Goal: Transaction & Acquisition: Purchase product/service

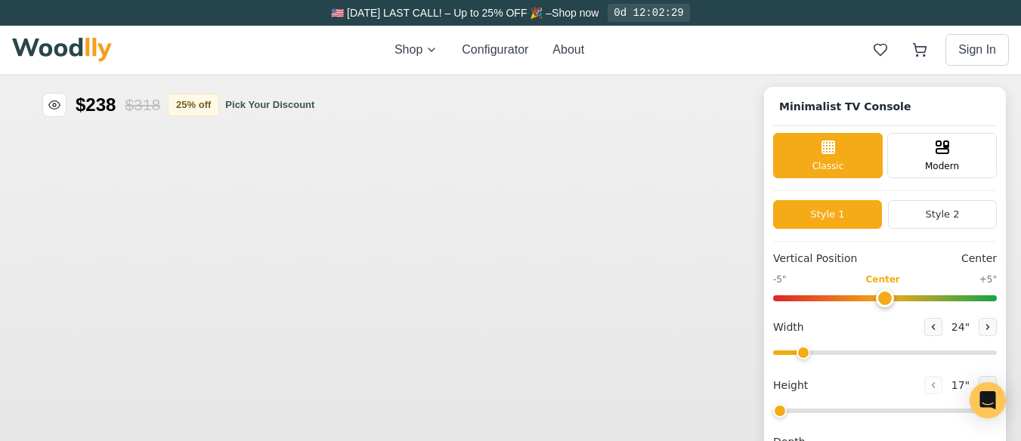
type input "63"
type input "2"
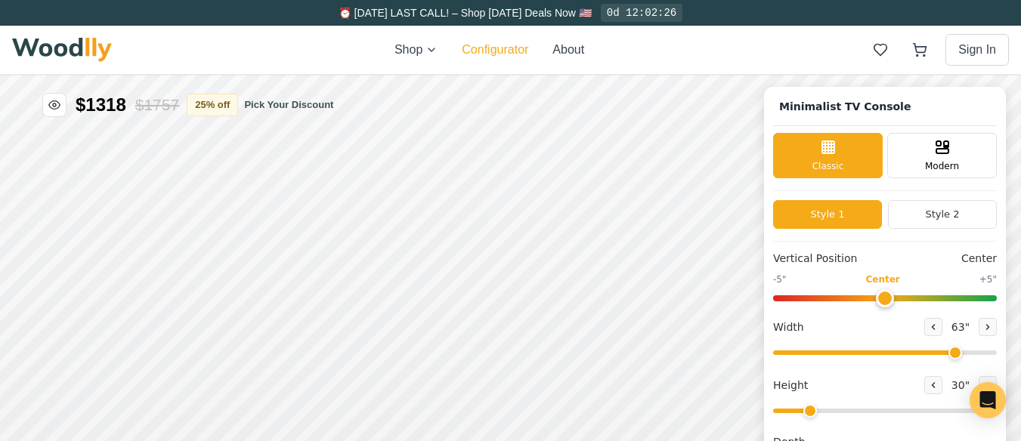
click at [484, 48] on button "Configurator" at bounding box center [495, 50] width 67 height 18
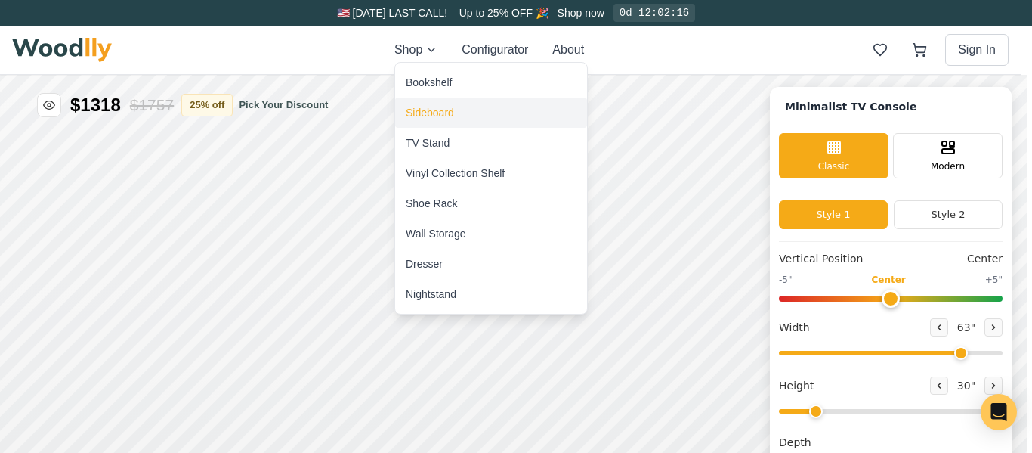
click at [432, 110] on div "Sideboard" at bounding box center [430, 112] width 48 height 15
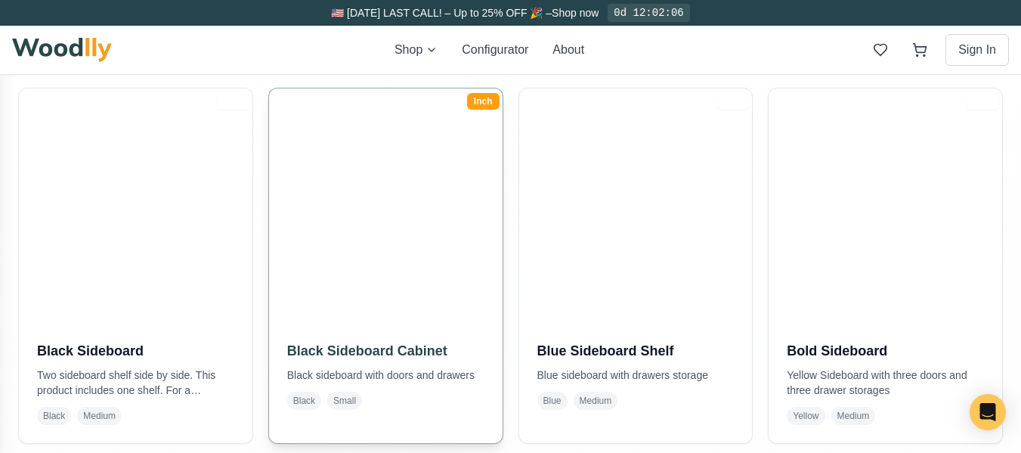
scroll to position [302, 0]
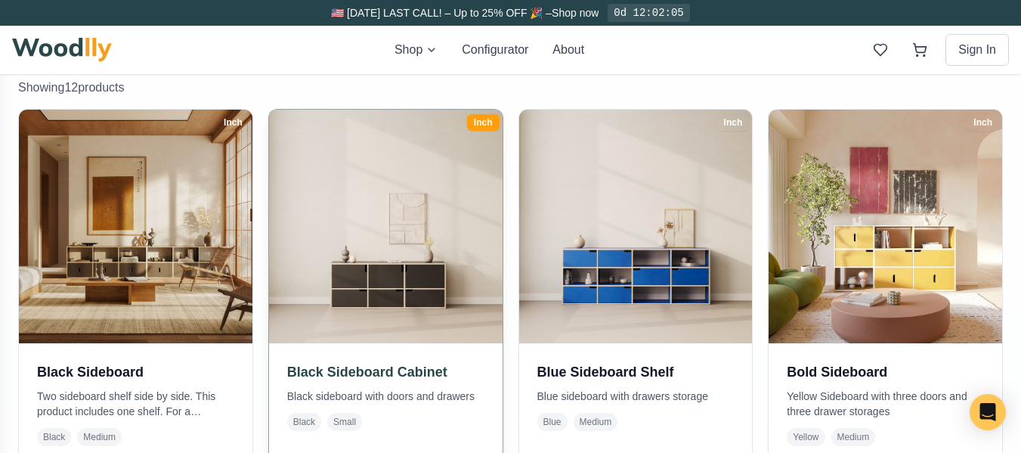
click at [416, 279] on img at bounding box center [385, 226] width 245 height 245
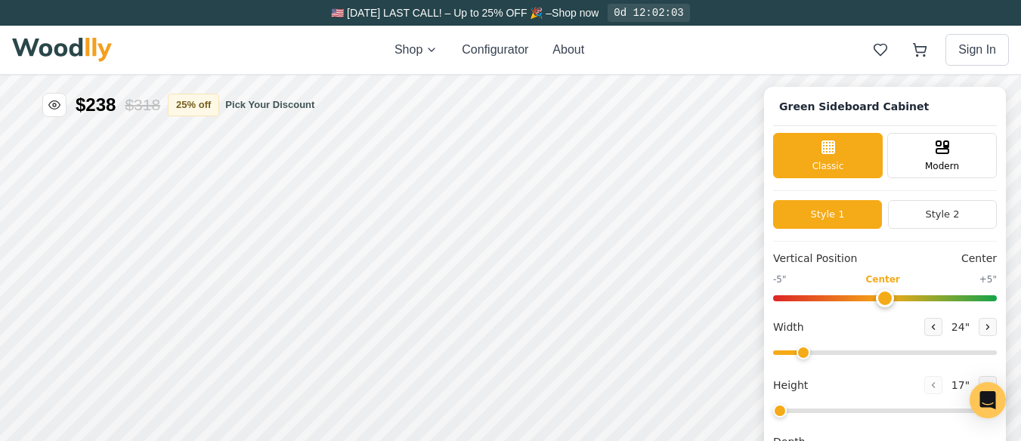
type input "54"
type input "2"
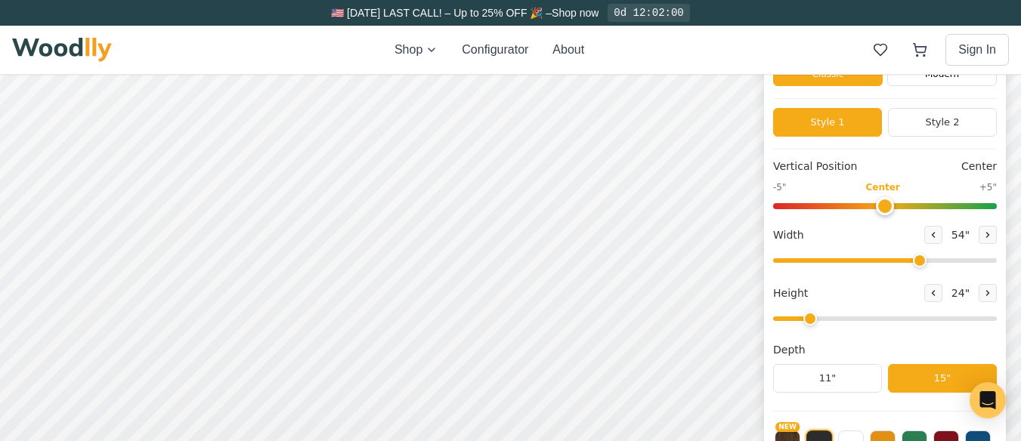
scroll to position [151, 0]
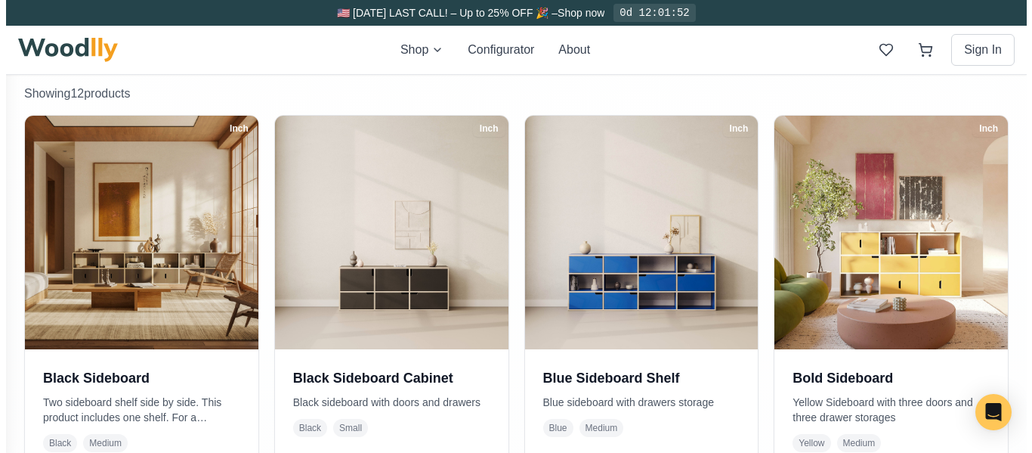
scroll to position [302, 0]
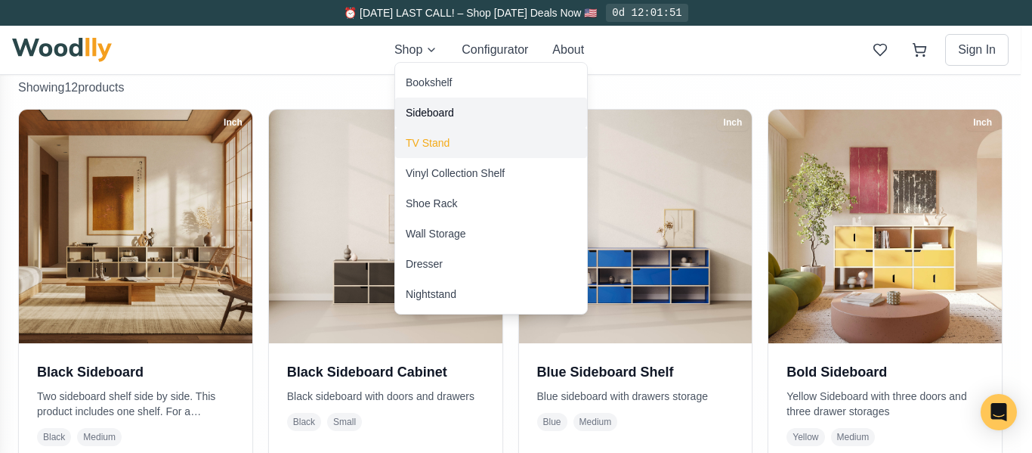
scroll to position [328, 0]
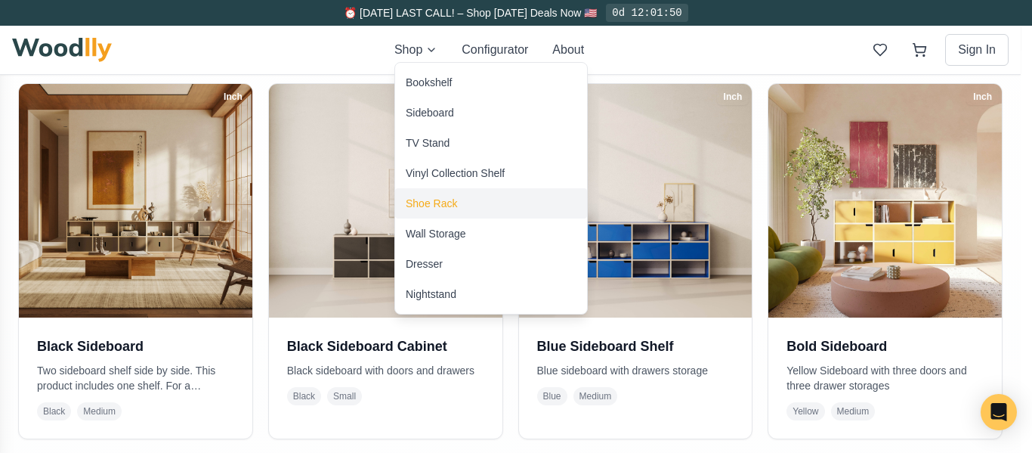
click at [423, 199] on div "Shoe Rack" at bounding box center [431, 203] width 51 height 15
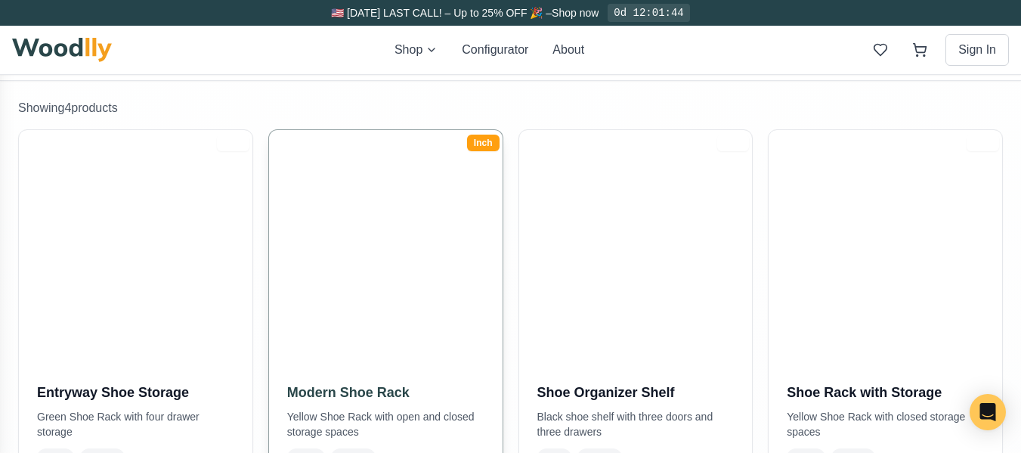
scroll to position [302, 0]
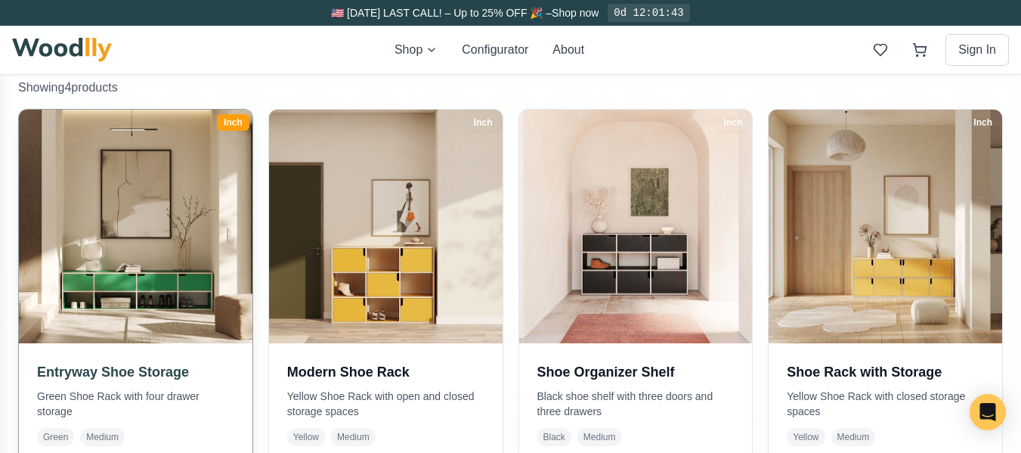
click at [163, 280] on img at bounding box center [135, 226] width 245 height 245
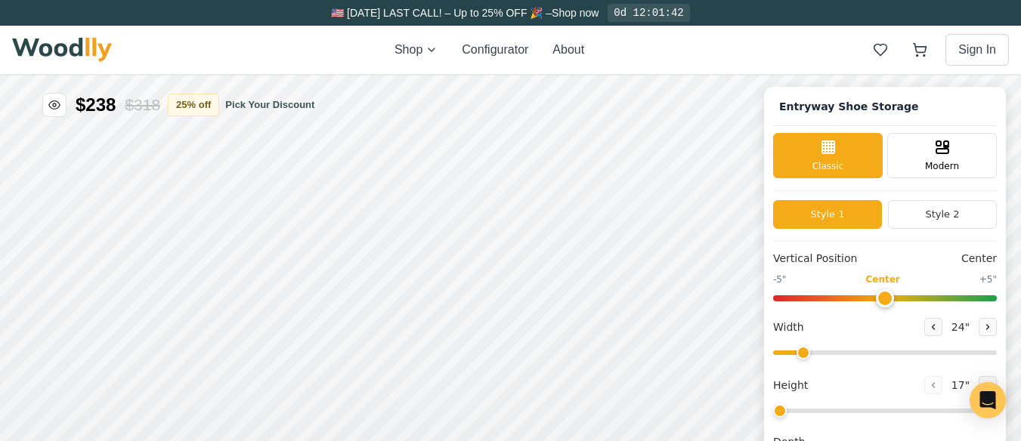
type input "67"
type input "2"
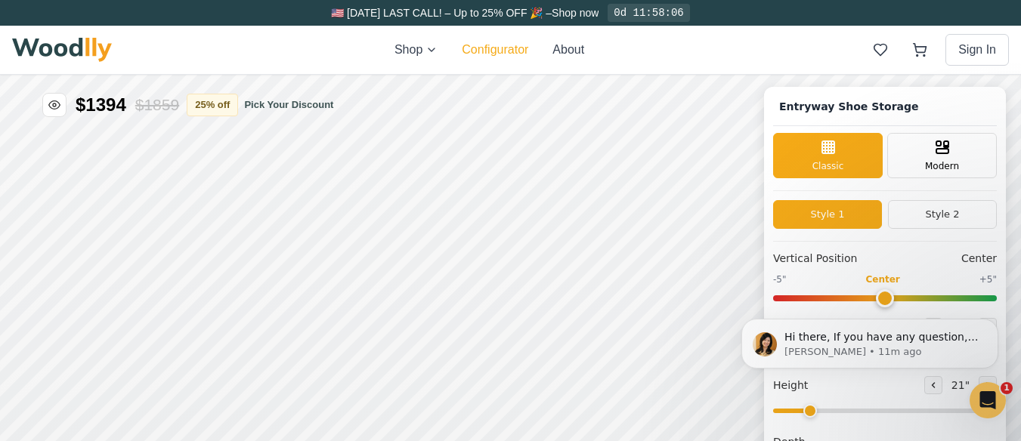
click at [495, 51] on button "Configurator" at bounding box center [495, 50] width 67 height 18
type input "63"
type input "2"
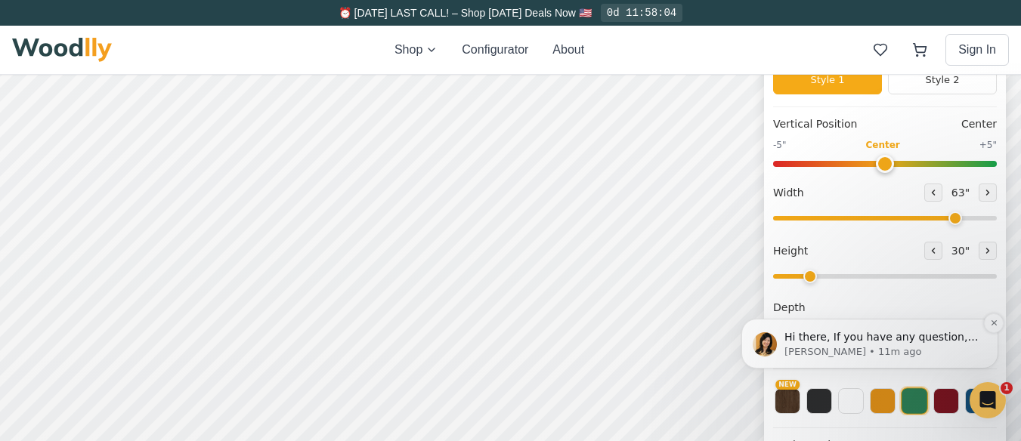
scroll to position [151, 0]
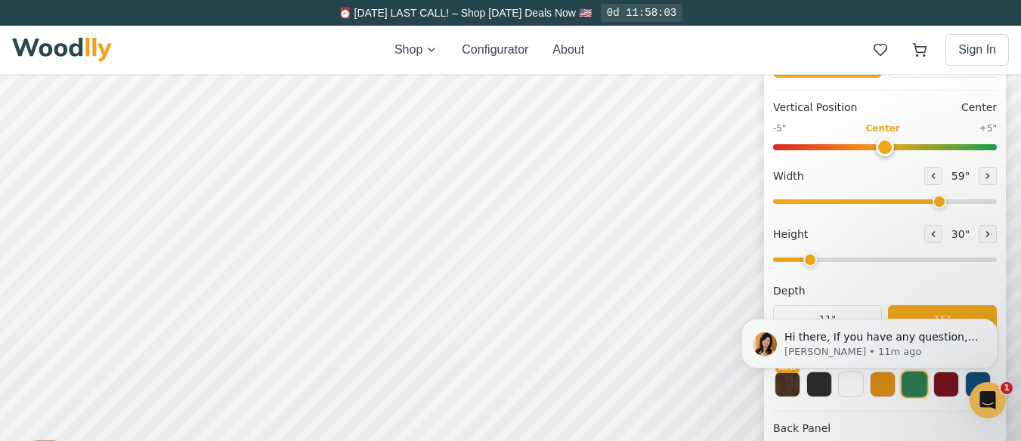
click at [948, 200] on input "range" at bounding box center [885, 202] width 224 height 5
click at [993, 171] on button at bounding box center [988, 176] width 18 height 18
type input "60"
click at [239, 193] on div "12"" at bounding box center [242, 196] width 17 height 17
click at [249, 281] on div "12"" at bounding box center [244, 284] width 17 height 17
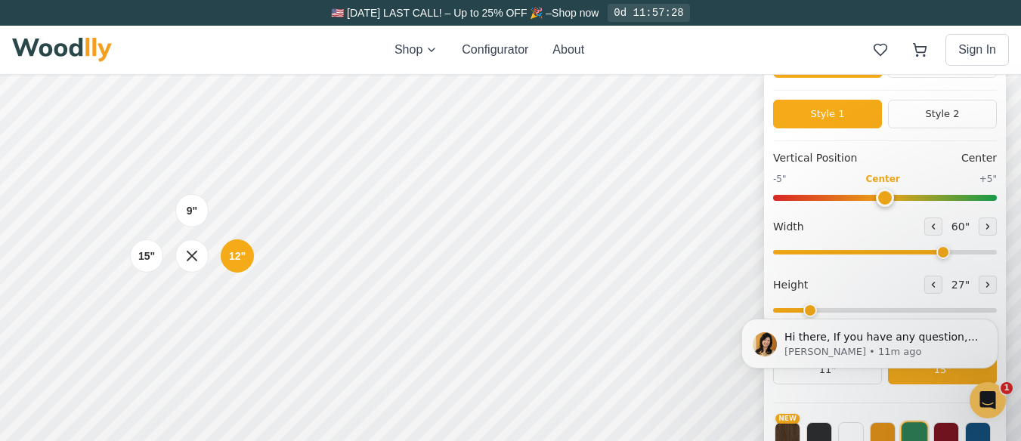
scroll to position [76, 0]
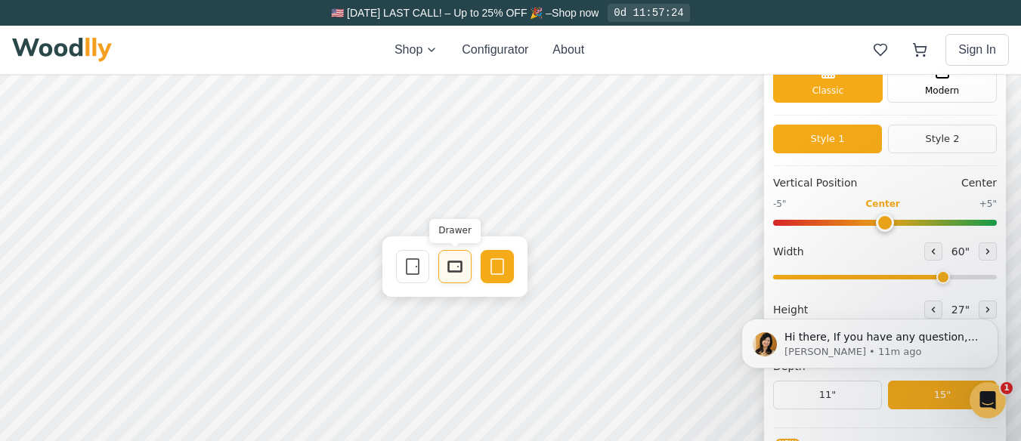
click at [453, 261] on icon at bounding box center [455, 267] width 18 height 18
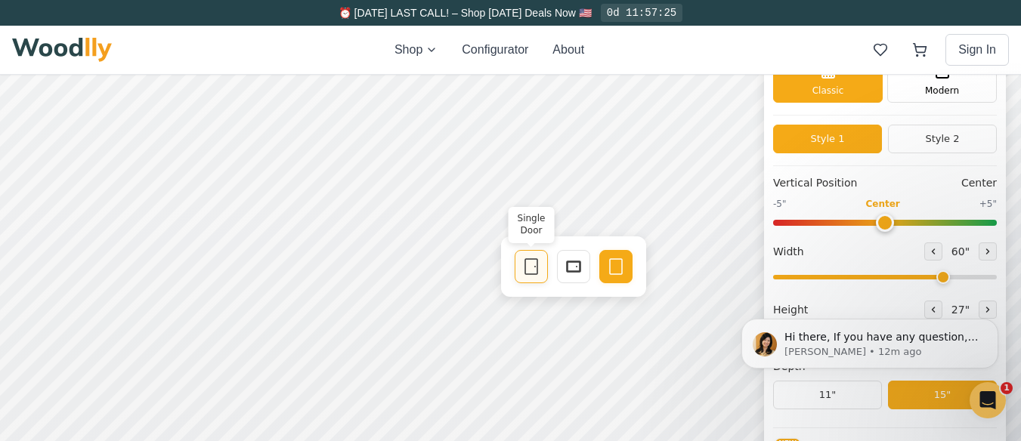
click at [531, 267] on icon at bounding box center [531, 267] width 18 height 18
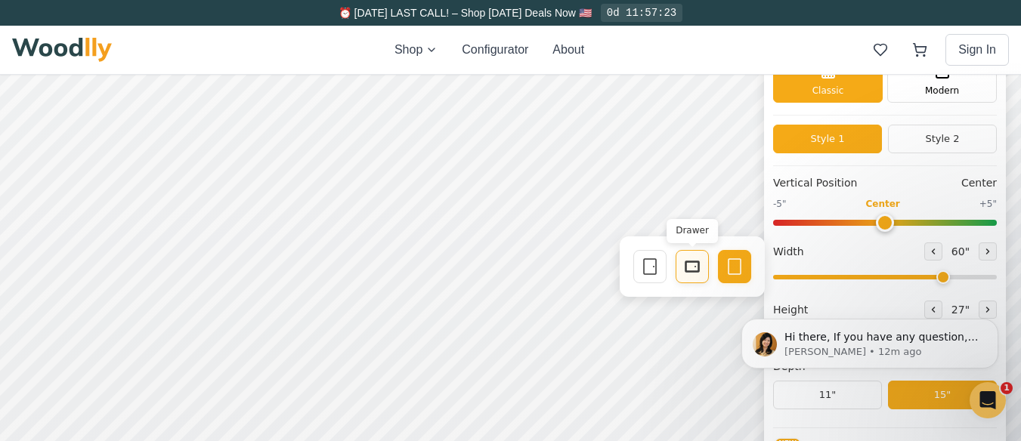
click at [691, 267] on icon at bounding box center [692, 267] width 18 height 18
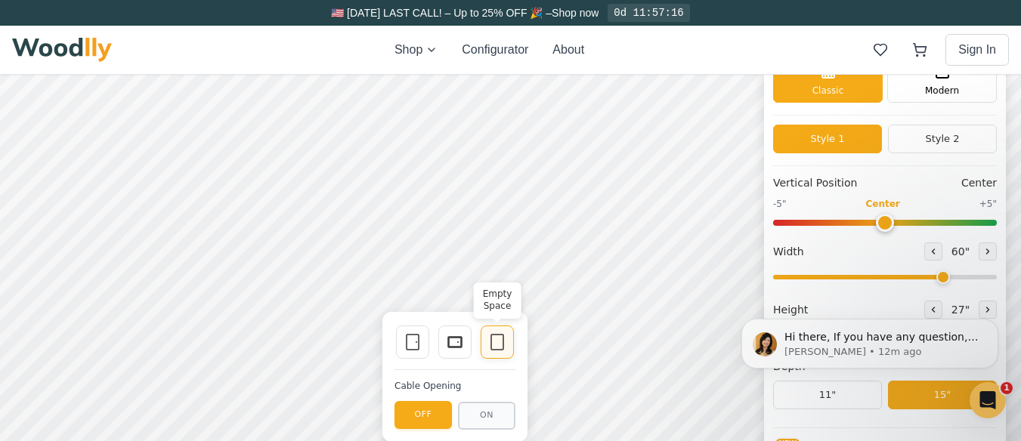
click at [502, 342] on icon at bounding box center [497, 342] width 18 height 18
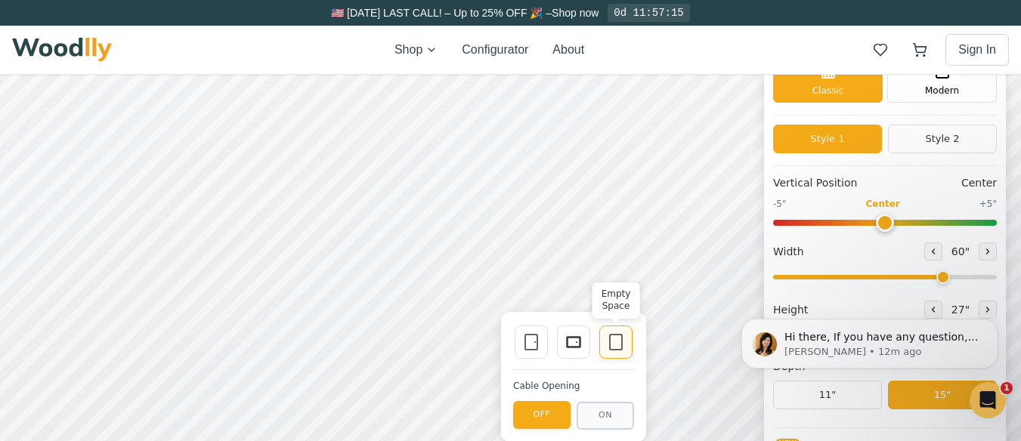
click at [620, 338] on icon at bounding box center [616, 342] width 18 height 18
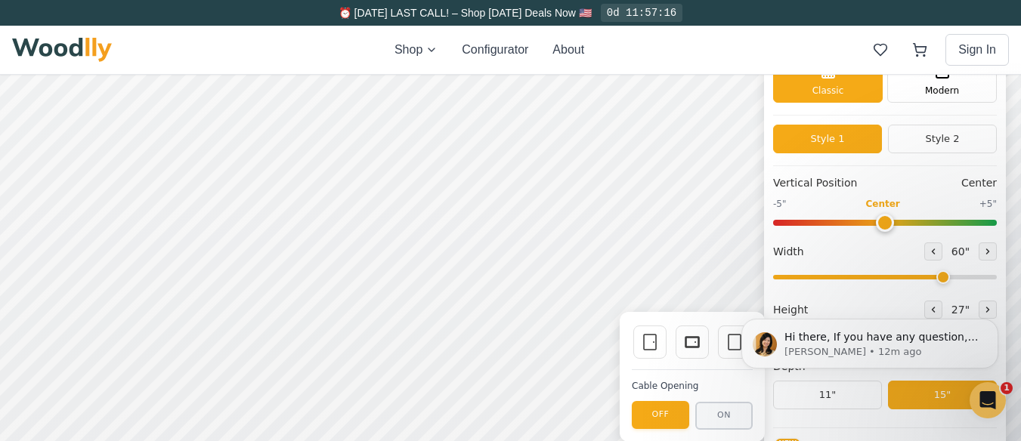
click at [725, 341] on body "Hi there, If you have any question, we are right here for you. 😊 [PERSON_NAME] …" at bounding box center [870, 343] width 290 height 101
click at [721, 344] on html "Hi there, If you have any question, we are right here for you. 😊 [PERSON_NAME] …" at bounding box center [870, 343] width 302 height 113
click at [729, 340] on icon at bounding box center [734, 342] width 18 height 18
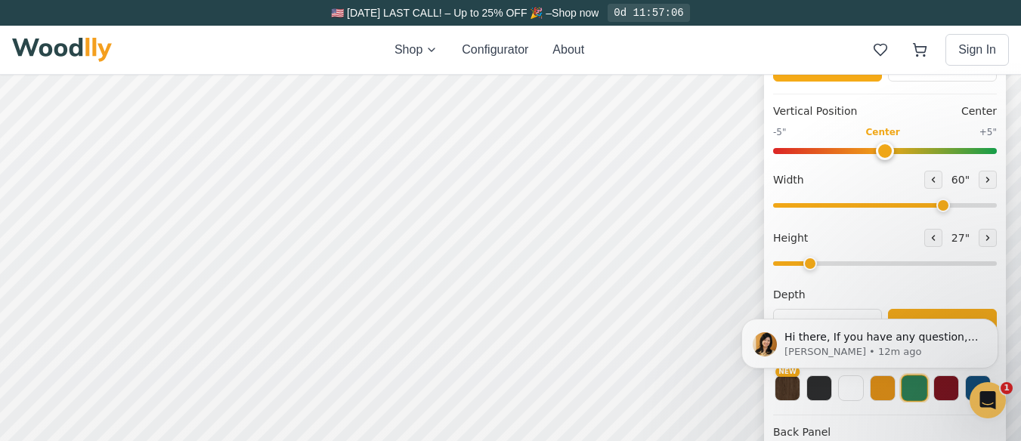
scroll to position [151, 0]
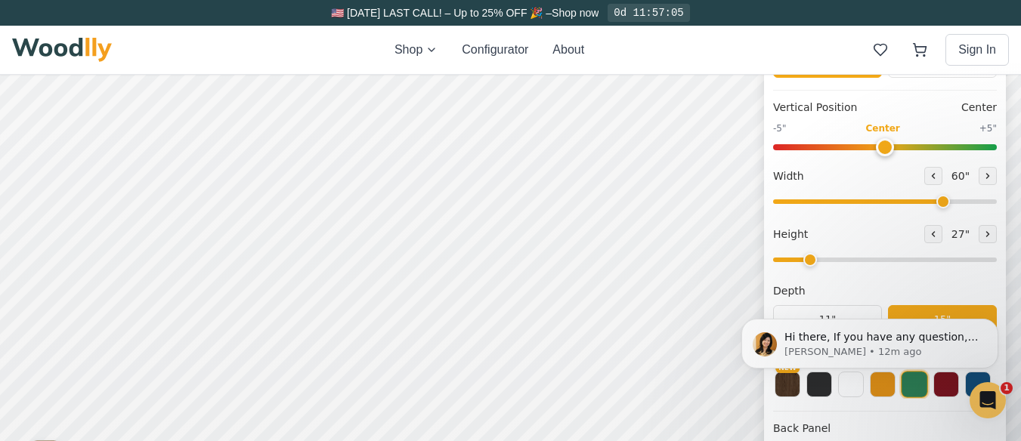
click at [885, 382] on body "Hi there, If you have any question, we are right here for you. 😊 [PERSON_NAME] …" at bounding box center [870, 343] width 290 height 101
click at [885, 394] on body "Hi there, If you have any question, we are right here for you. 😊 [PERSON_NAME] …" at bounding box center [870, 343] width 290 height 101
click at [819, 285] on div "Hi there, If you have any question, we are right here for you. 😊 [PERSON_NAME] …" at bounding box center [870, 274] width 278 height 189
click at [990, 323] on icon "Dismiss notification" at bounding box center [994, 323] width 8 height 8
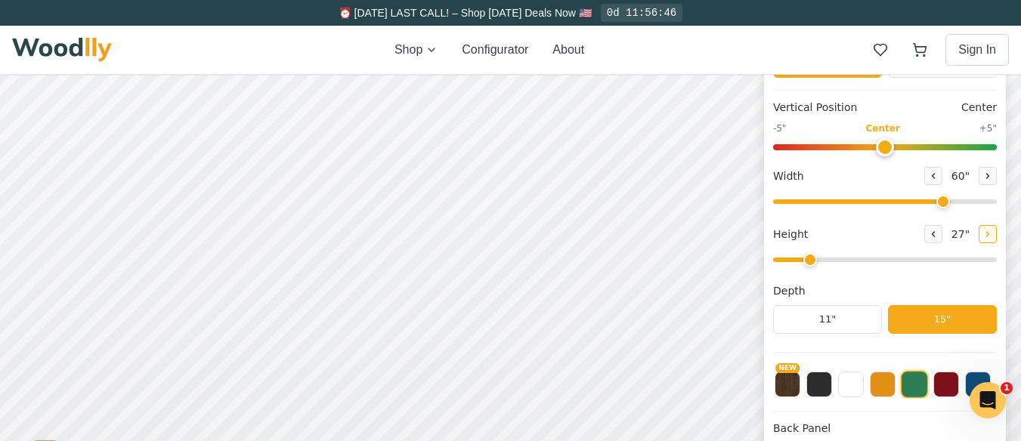
click at [989, 236] on icon at bounding box center [988, 234] width 2 height 5
click at [938, 237] on icon at bounding box center [933, 234] width 9 height 9
type input "2"
click at [145, 210] on div "15"" at bounding box center [146, 205] width 17 height 17
click at [241, 201] on div "12"" at bounding box center [243, 204] width 17 height 17
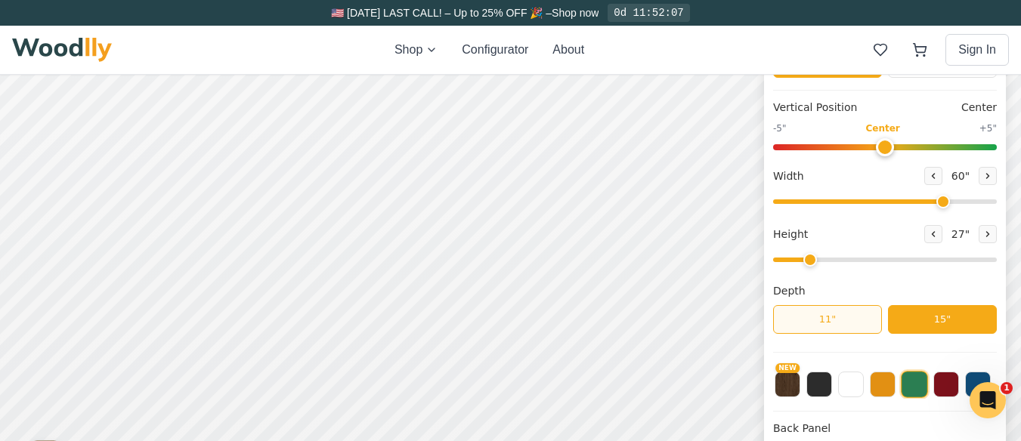
click at [846, 321] on button "11"" at bounding box center [827, 319] width 109 height 29
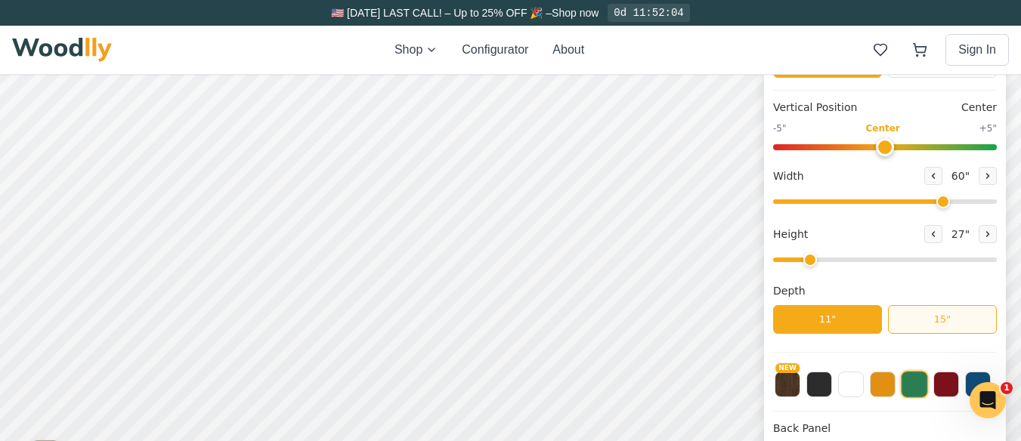
click at [955, 320] on button "15"" at bounding box center [942, 319] width 109 height 29
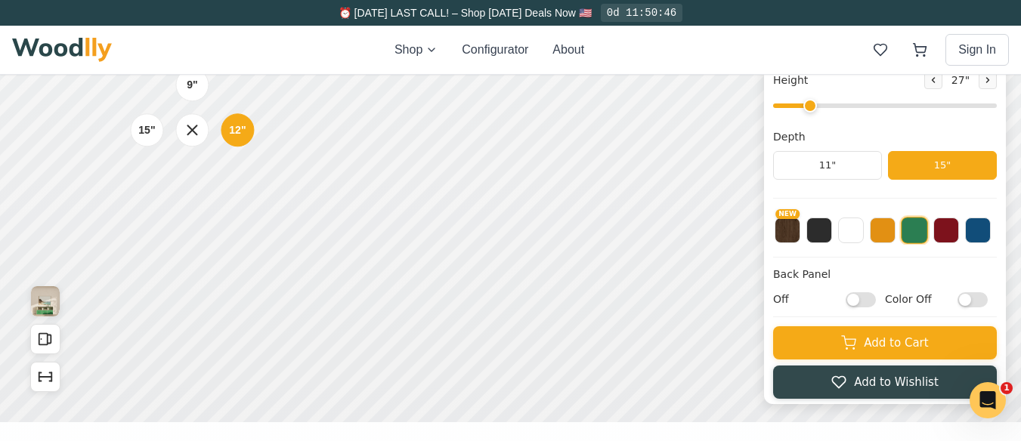
scroll to position [378, 0]
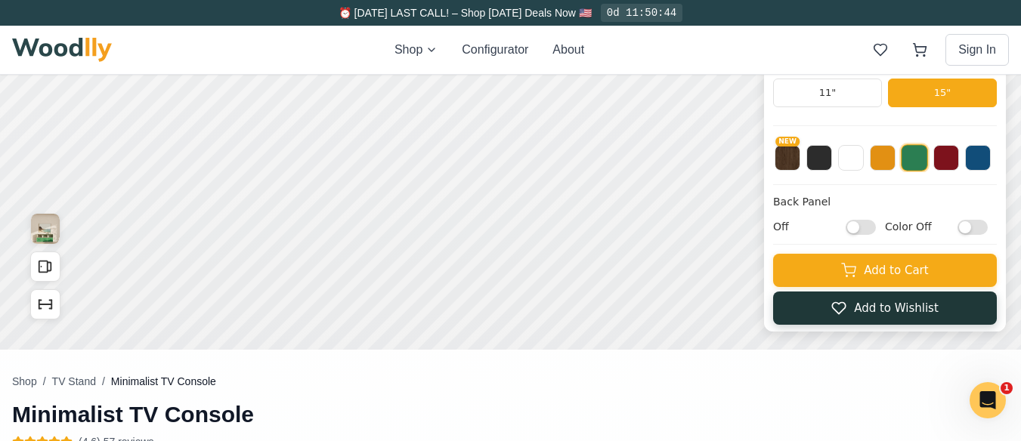
click at [905, 308] on button "Add to Wishlist" at bounding box center [885, 308] width 224 height 33
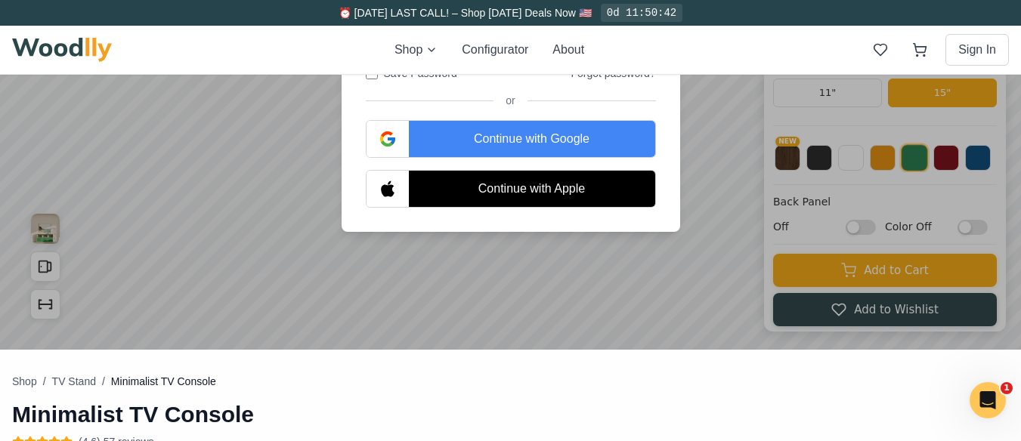
click at [741, 302] on div at bounding box center [510, 23] width 1021 height 653
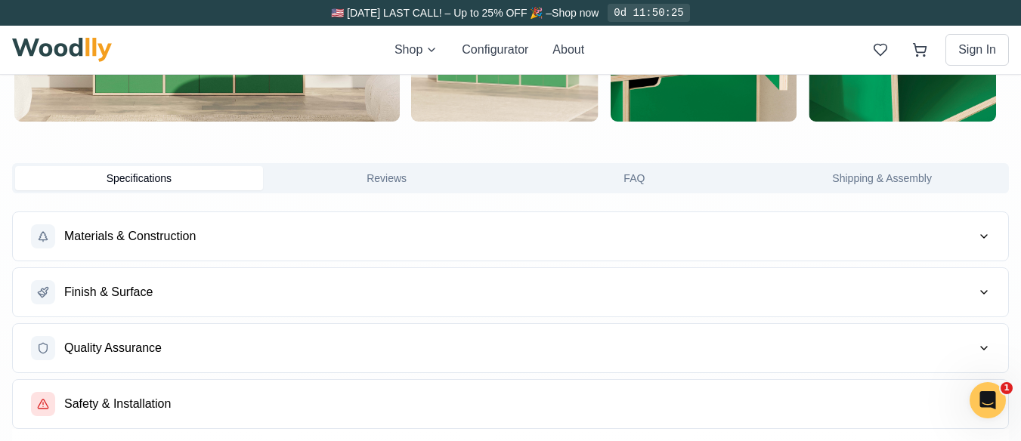
scroll to position [1134, 0]
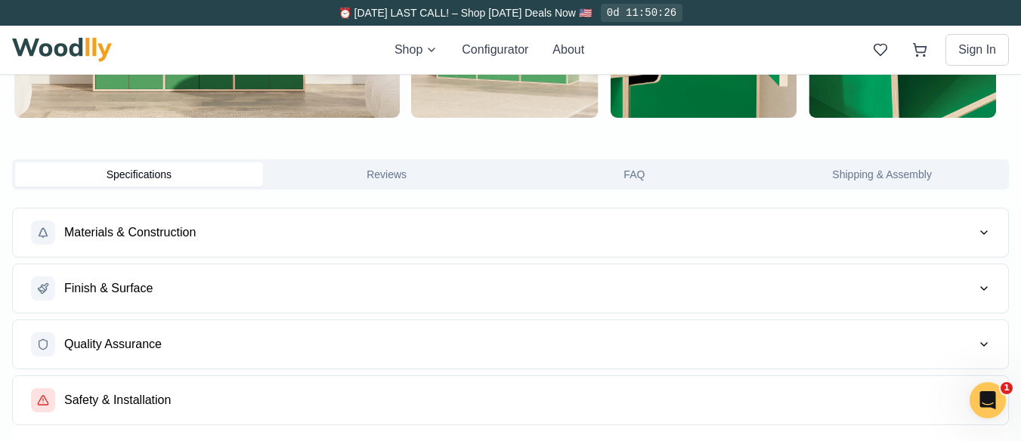
click at [188, 230] on span "Materials & Construction" at bounding box center [129, 233] width 131 height 18
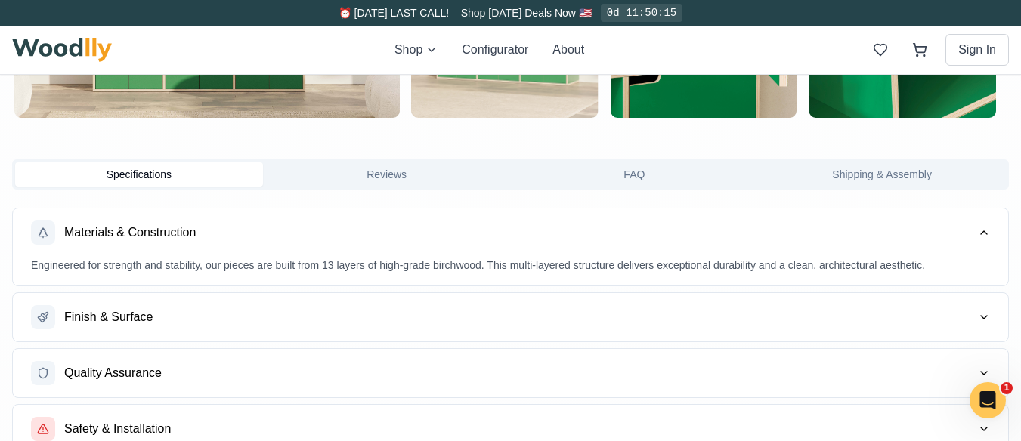
click at [150, 320] on span "Finish & Surface" at bounding box center [108, 317] width 88 height 18
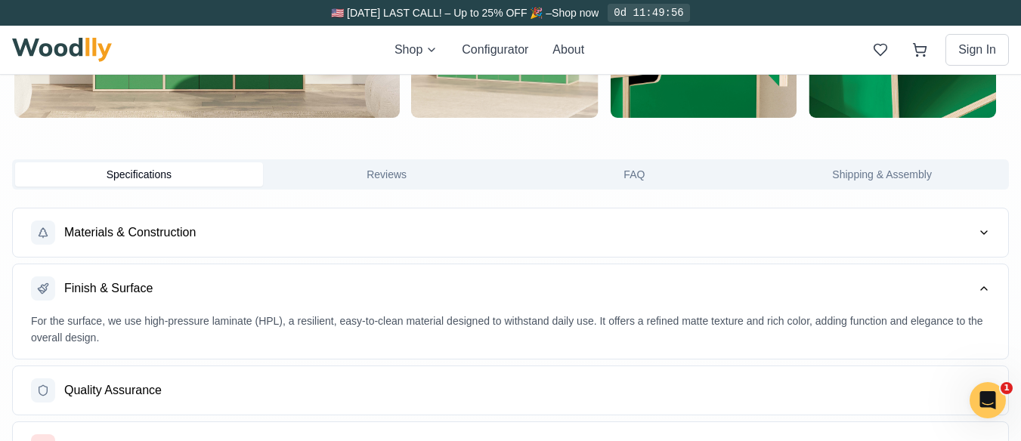
scroll to position [1285, 0]
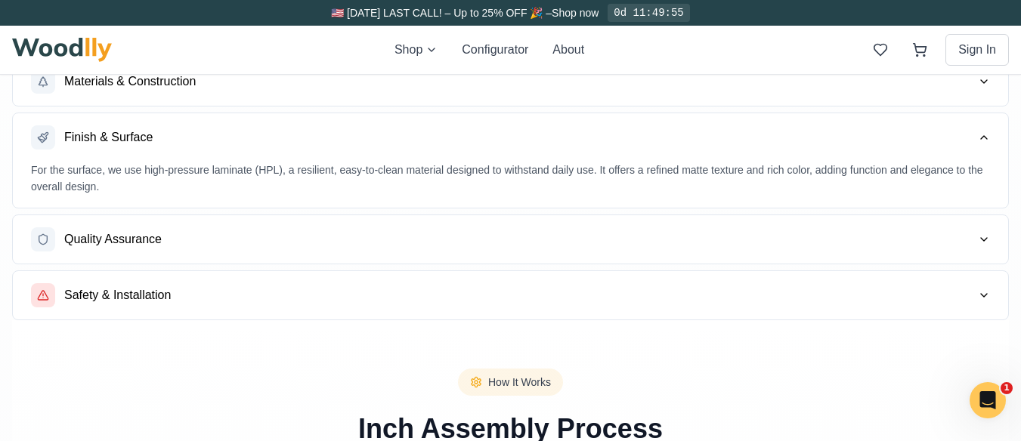
click at [205, 242] on button "Quality Assurance" at bounding box center [510, 239] width 995 height 48
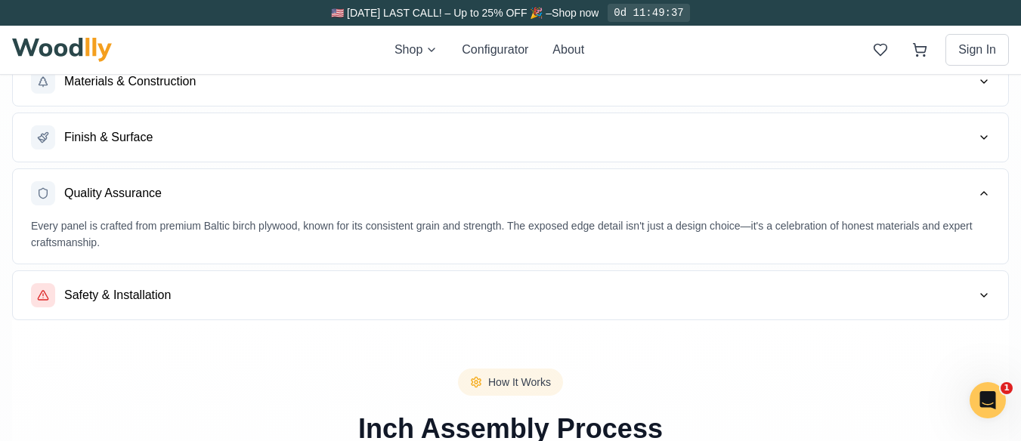
click at [195, 136] on button "Finish & Surface" at bounding box center [510, 137] width 995 height 48
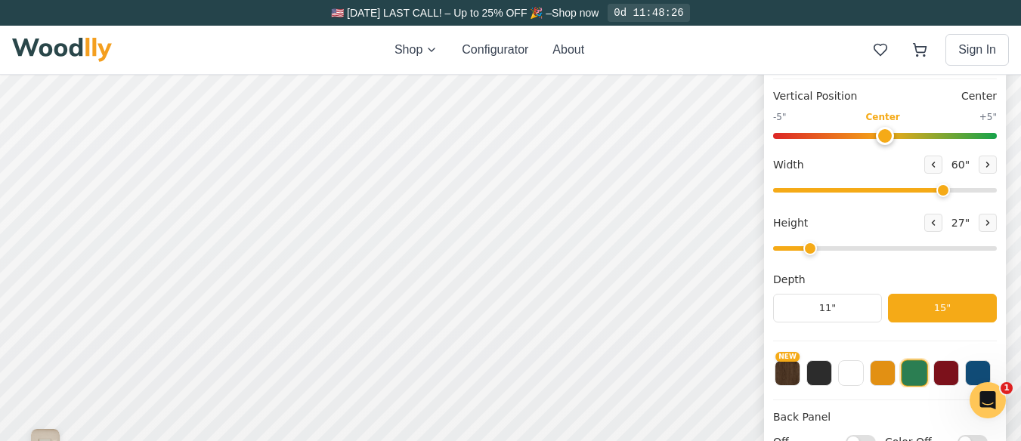
scroll to position [76, 0]
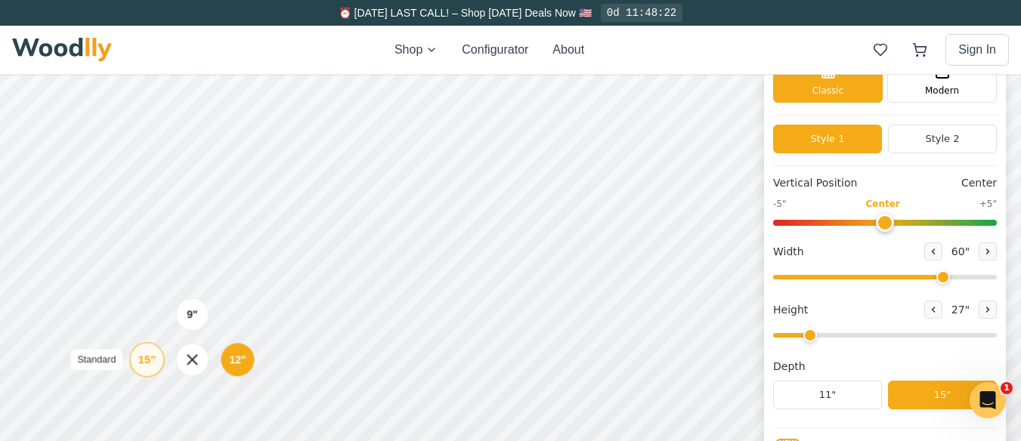
click at [148, 360] on div "15"" at bounding box center [146, 359] width 17 height 17
click at [242, 353] on div "12"" at bounding box center [243, 358] width 17 height 17
click at [146, 364] on div "15"" at bounding box center [147, 361] width 17 height 17
click at [247, 359] on div "12"" at bounding box center [244, 359] width 17 height 17
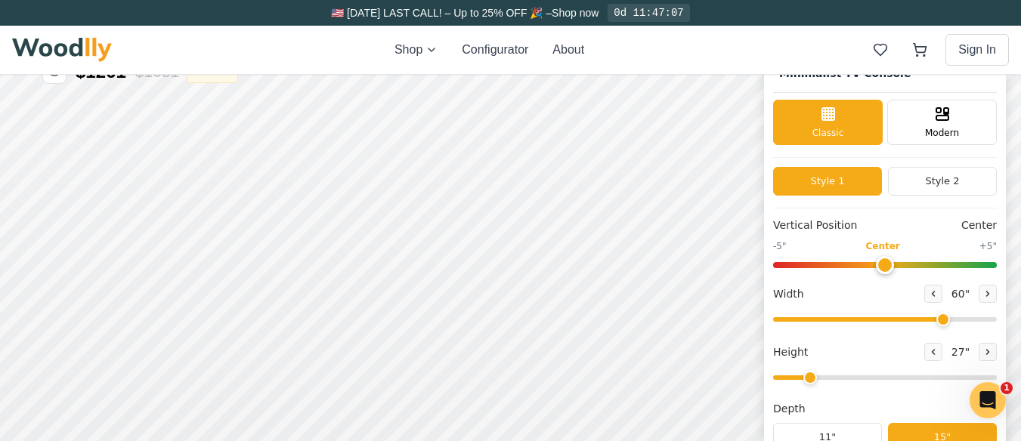
scroll to position [0, 0]
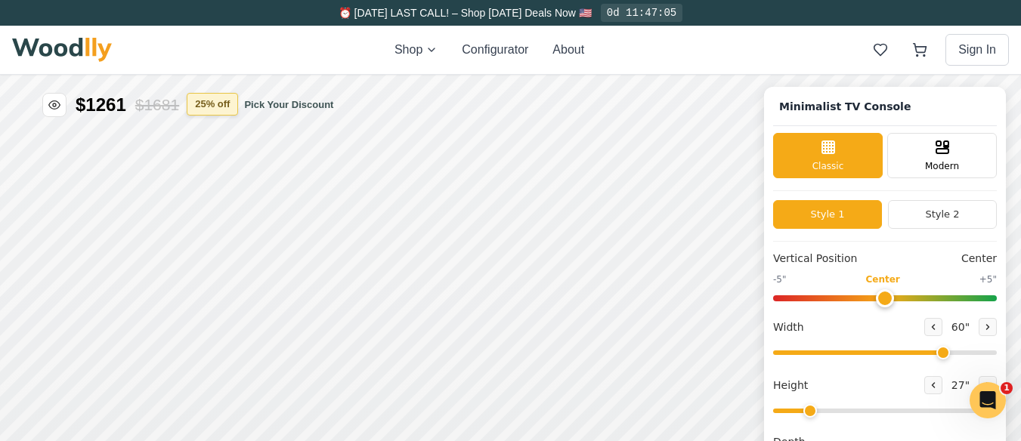
click at [216, 99] on button "25 % off" at bounding box center [212, 104] width 51 height 23
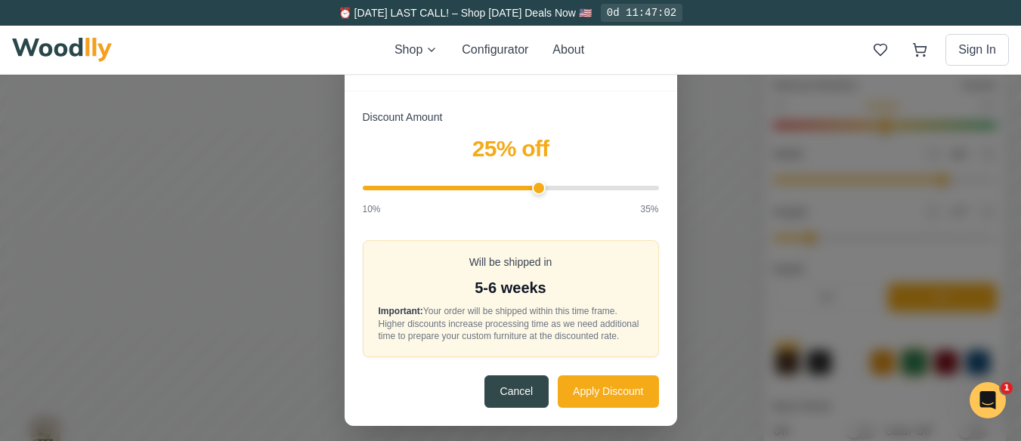
scroll to position [151, 0]
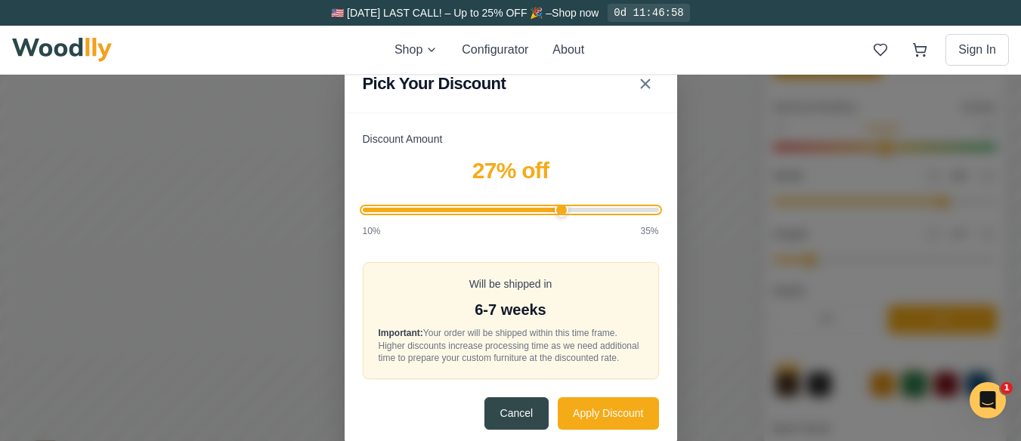
click at [570, 208] on input "Discount Amount" at bounding box center [511, 210] width 296 height 5
click at [603, 208] on input "Discount Amount" at bounding box center [511, 210] width 296 height 5
click at [650, 209] on input "Discount Amount" at bounding box center [511, 210] width 296 height 5
type input "35"
click at [659, 210] on input "Discount Amount" at bounding box center [511, 210] width 296 height 5
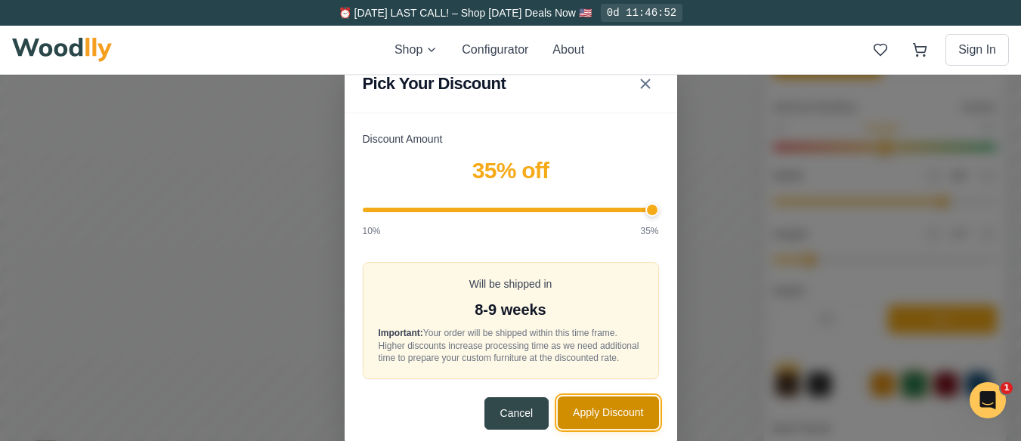
click at [600, 402] on button "Apply Discount" at bounding box center [608, 413] width 101 height 32
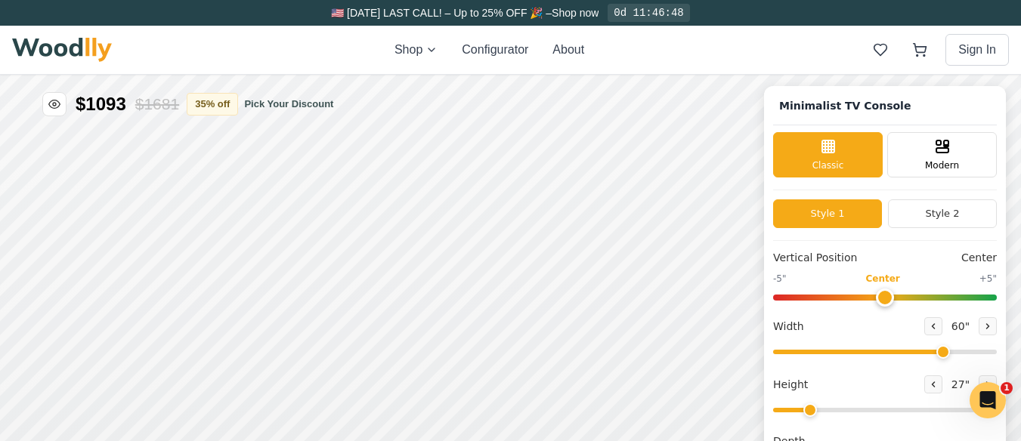
scroll to position [0, 0]
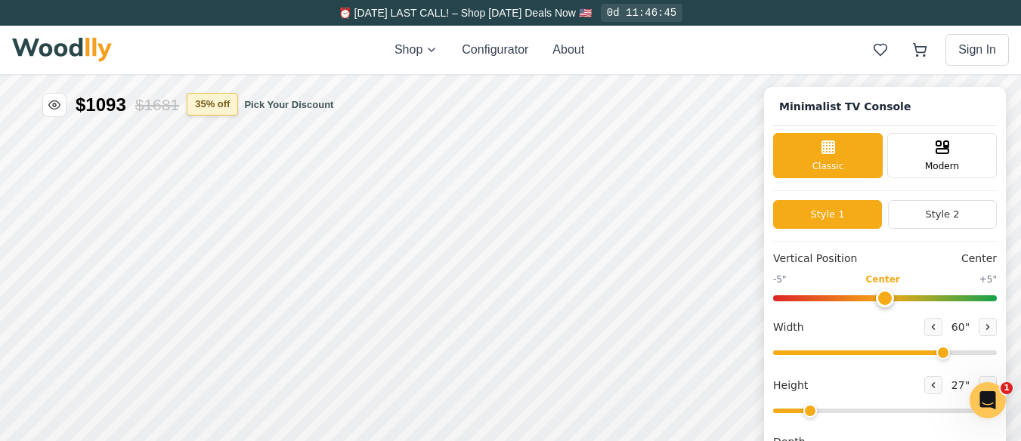
click at [208, 101] on button "35 % off" at bounding box center [212, 104] width 51 height 23
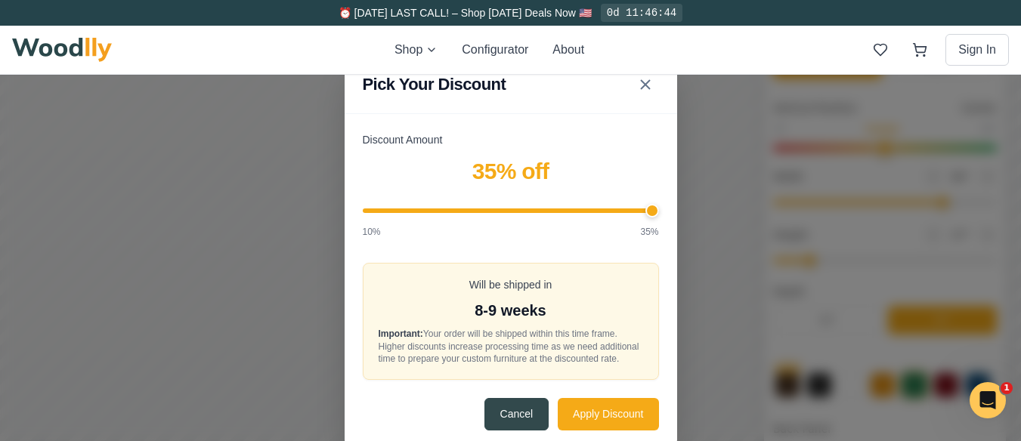
scroll to position [151, 0]
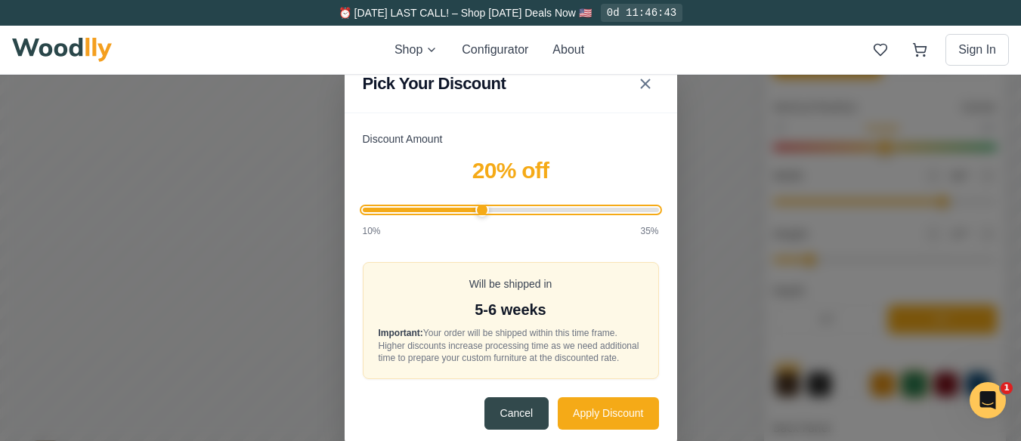
click at [491, 210] on input "Discount Amount" at bounding box center [511, 210] width 296 height 5
click at [509, 210] on input "Discount Amount" at bounding box center [511, 210] width 296 height 5
click at [518, 212] on input "Discount Amount" at bounding box center [511, 210] width 296 height 5
click at [526, 212] on input "Discount Amount" at bounding box center [511, 210] width 296 height 5
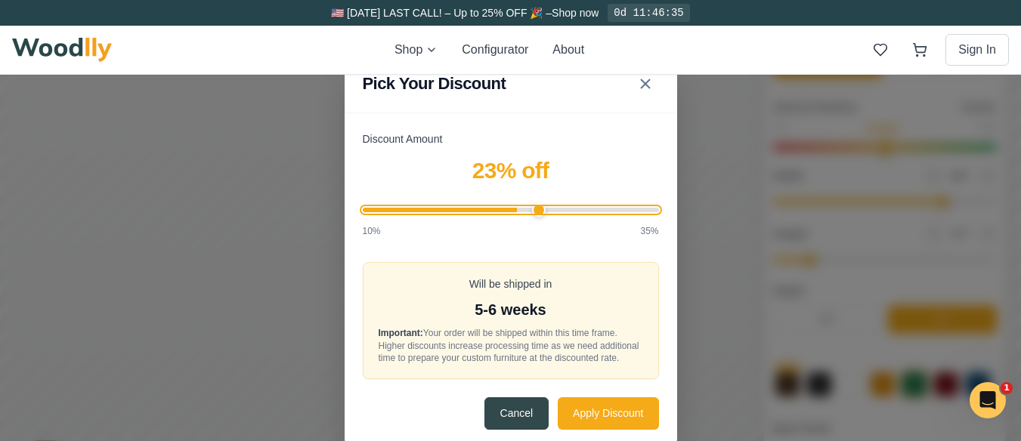
click at [541, 209] on input "Discount Amount" at bounding box center [511, 210] width 296 height 5
click at [467, 209] on input "Discount Amount" at bounding box center [511, 210] width 296 height 5
click at [544, 208] on input "Discount Amount" at bounding box center [511, 210] width 296 height 5
click at [561, 211] on input "Discount Amount" at bounding box center [511, 210] width 296 height 5
click at [531, 212] on input "Discount Amount" at bounding box center [511, 210] width 296 height 5
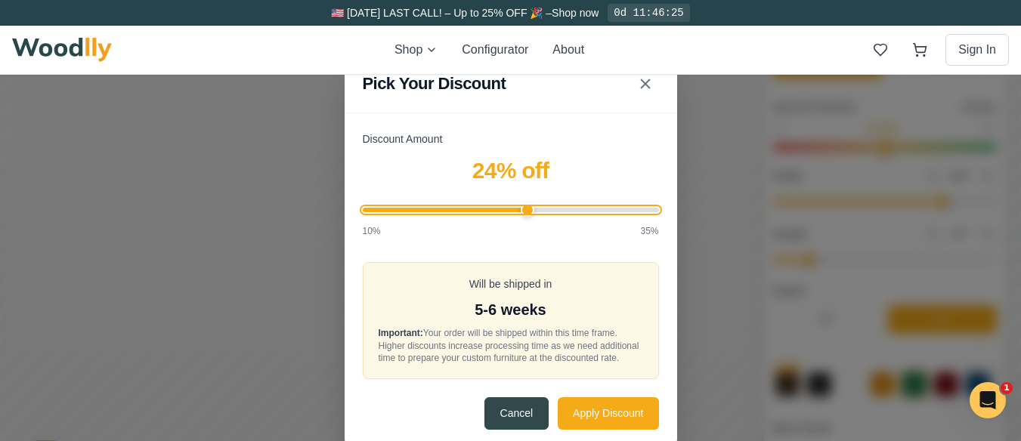
click at [540, 210] on input "Discount Amount" at bounding box center [511, 210] width 296 height 5
type input "25"
click at [542, 212] on input "Discount Amount" at bounding box center [511, 210] width 296 height 5
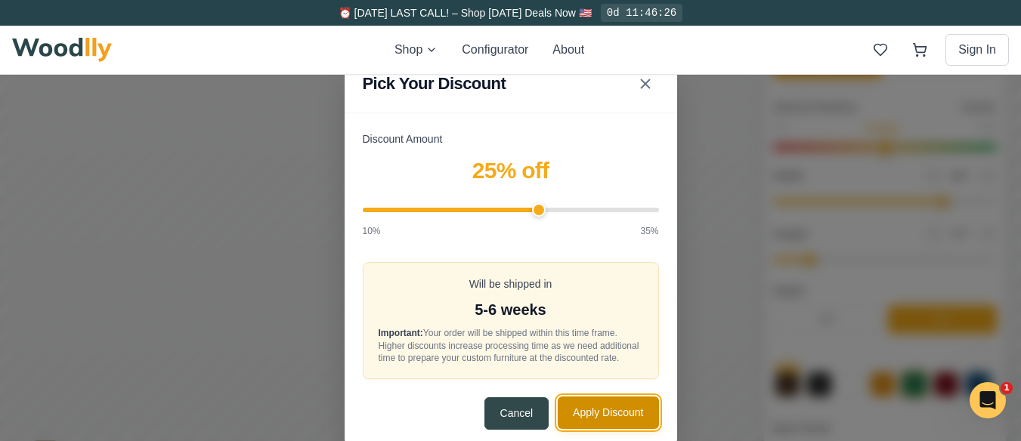
click at [619, 407] on button "Apply Discount" at bounding box center [608, 413] width 101 height 32
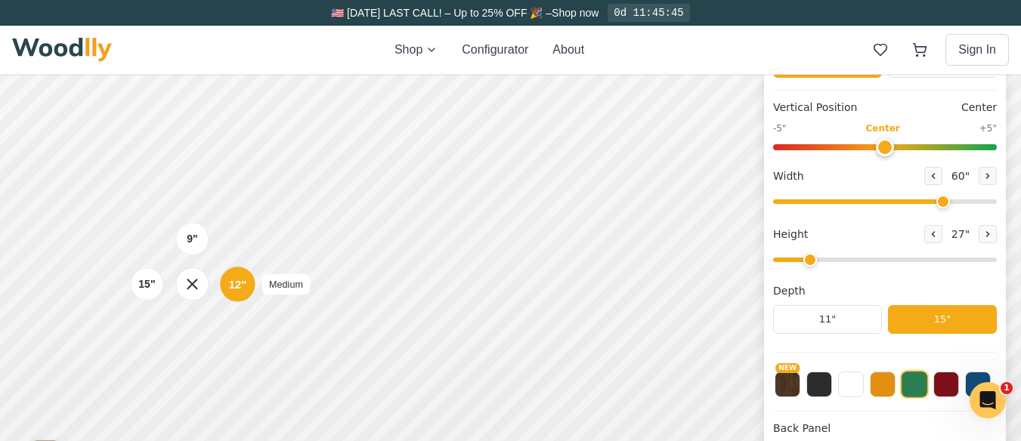
click at [239, 277] on div "12"" at bounding box center [237, 284] width 17 height 17
click at [144, 288] on div "15"" at bounding box center [146, 284] width 17 height 17
click at [247, 283] on div "12"" at bounding box center [244, 284] width 17 height 17
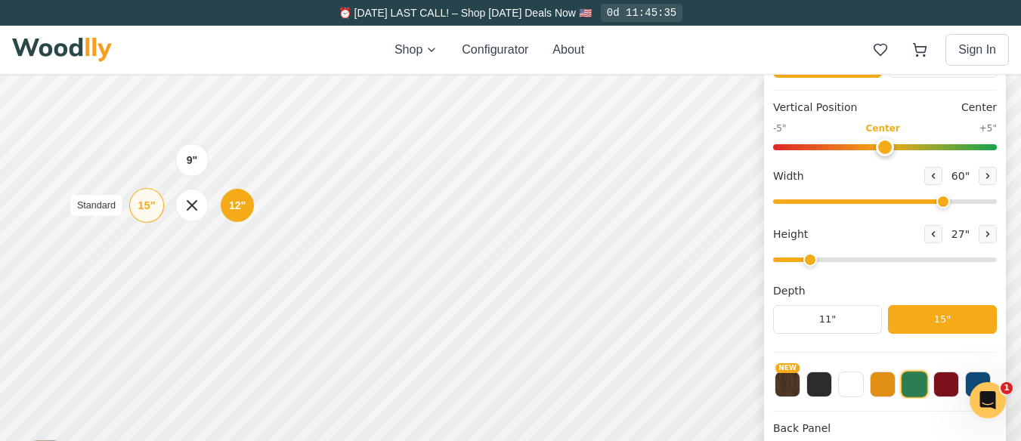
click at [144, 203] on div "15"" at bounding box center [146, 205] width 17 height 17
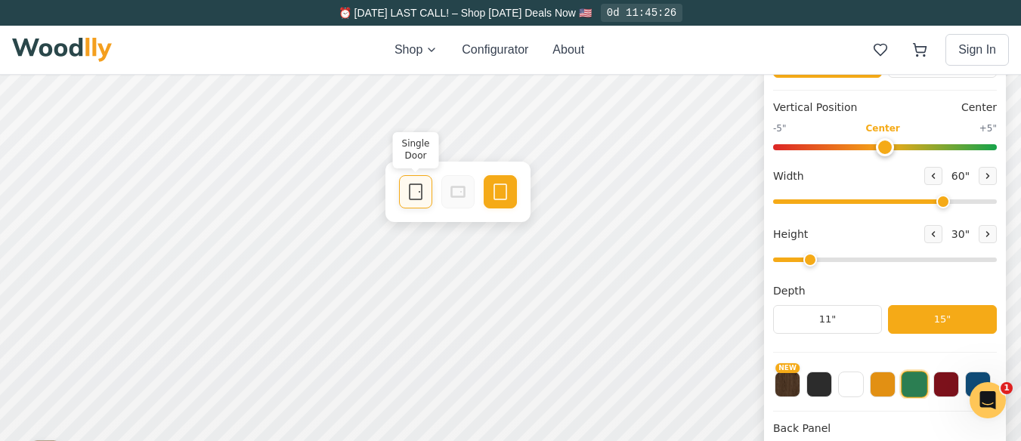
click at [425, 190] on div "Single Door" at bounding box center [415, 191] width 33 height 33
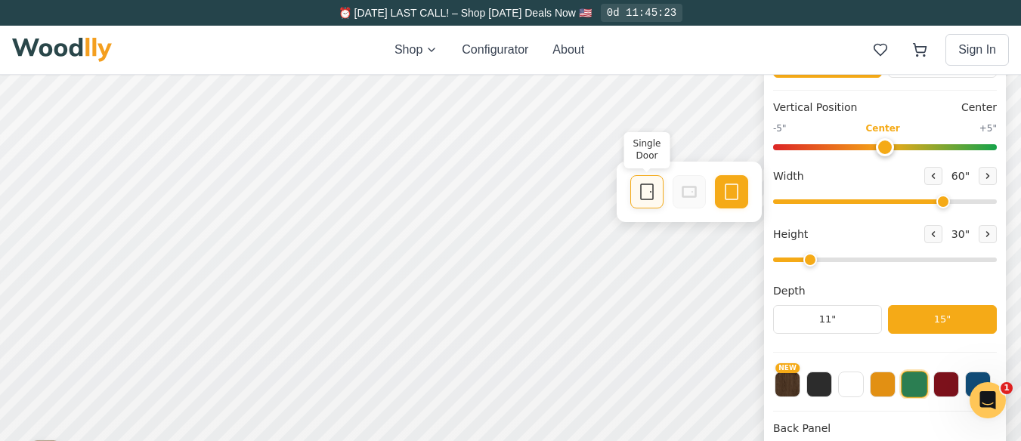
click at [648, 193] on icon at bounding box center [647, 192] width 18 height 18
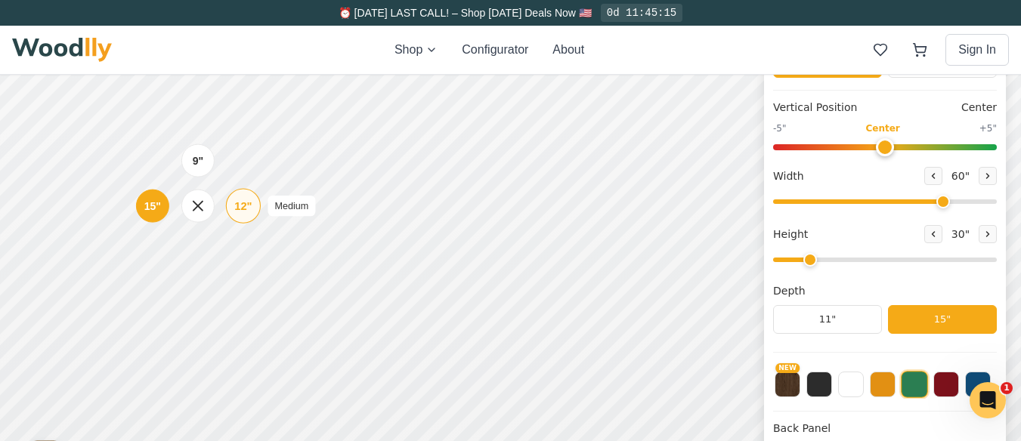
click at [249, 201] on div "12"" at bounding box center [242, 206] width 17 height 17
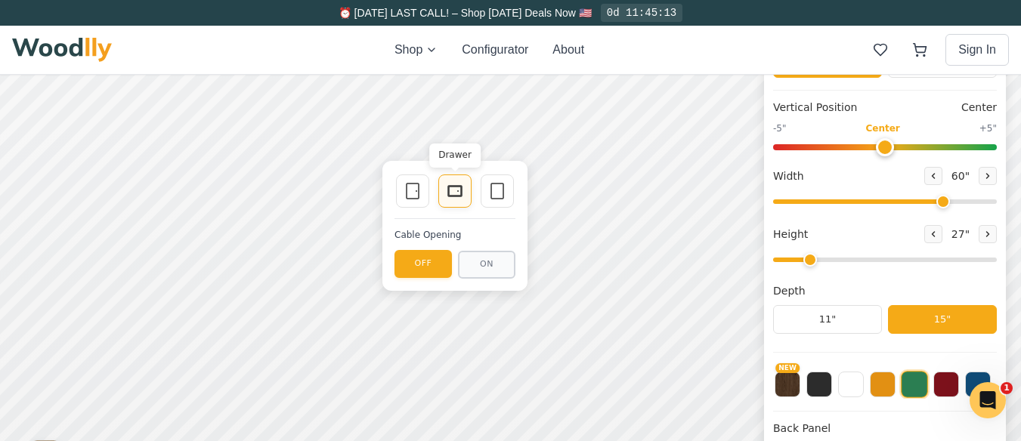
click at [444, 193] on div "Drawer" at bounding box center [454, 191] width 33 height 33
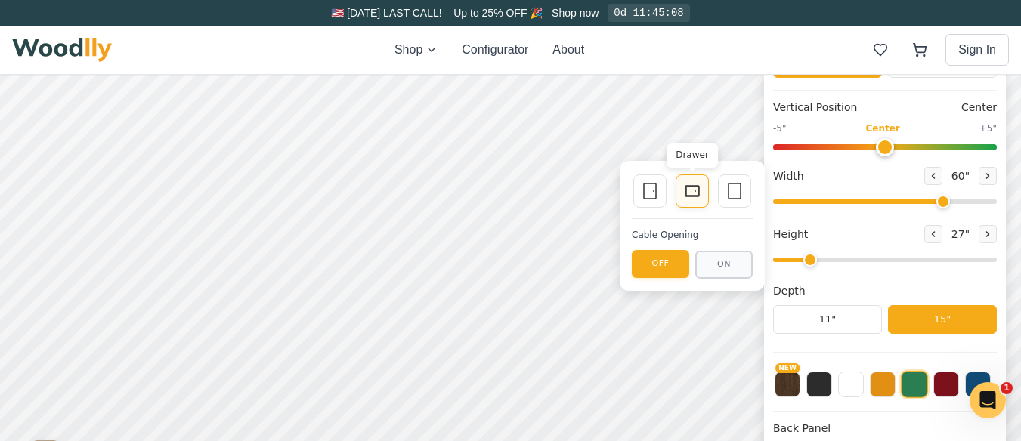
click at [695, 189] on icon at bounding box center [692, 191] width 18 height 18
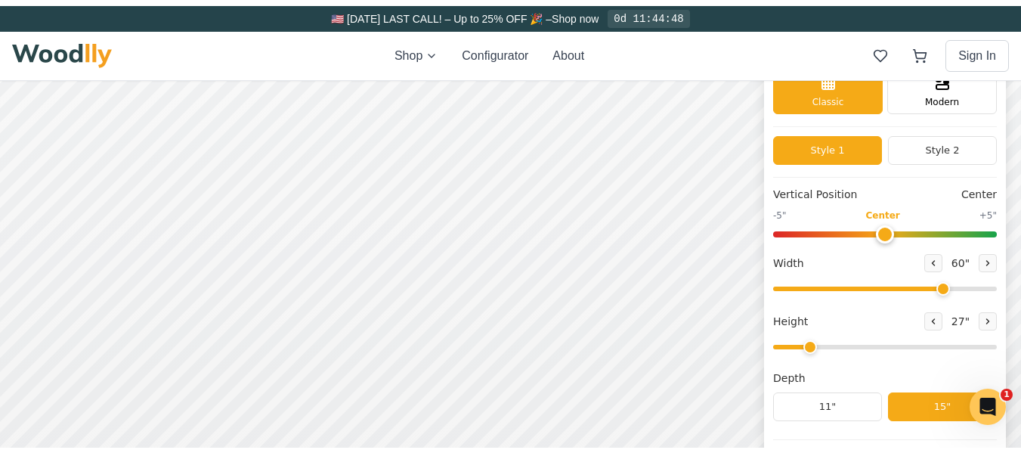
scroll to position [0, 0]
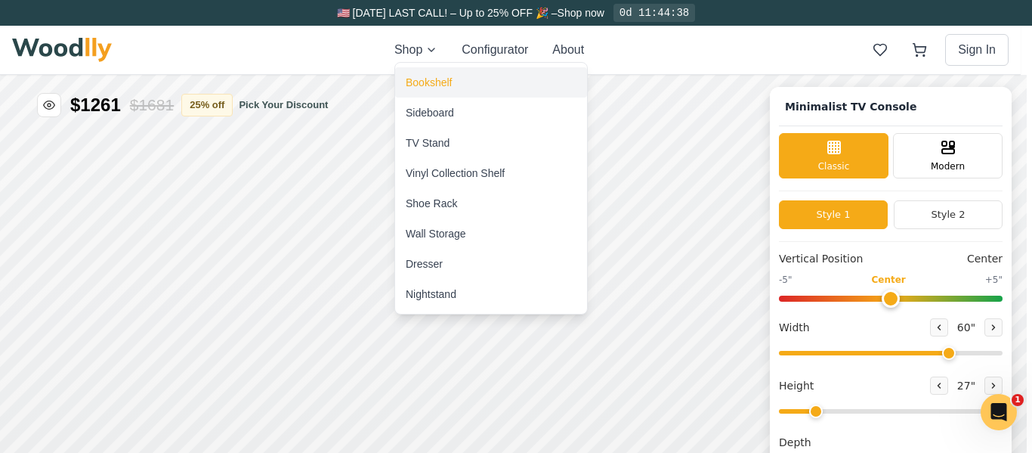
click at [437, 82] on div "Bookshelf" at bounding box center [429, 82] width 46 height 15
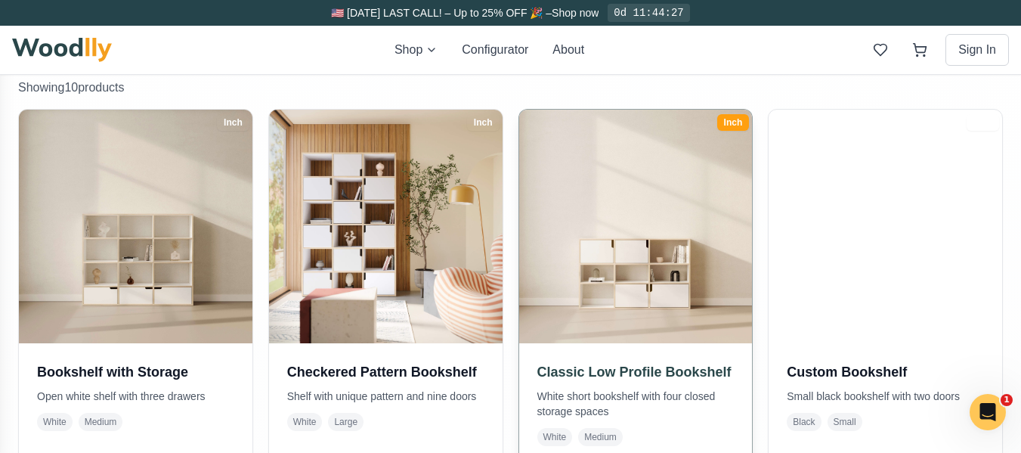
scroll to position [328, 0]
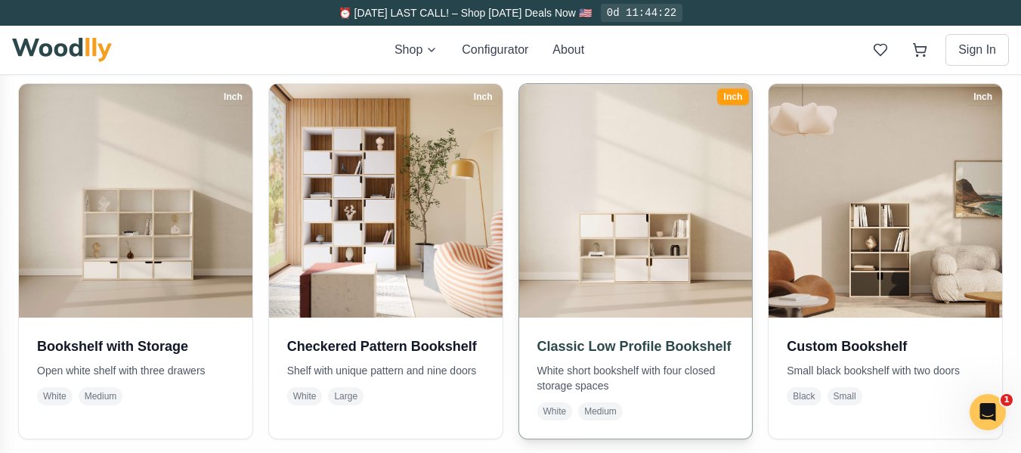
click at [658, 238] on img at bounding box center [635, 200] width 245 height 245
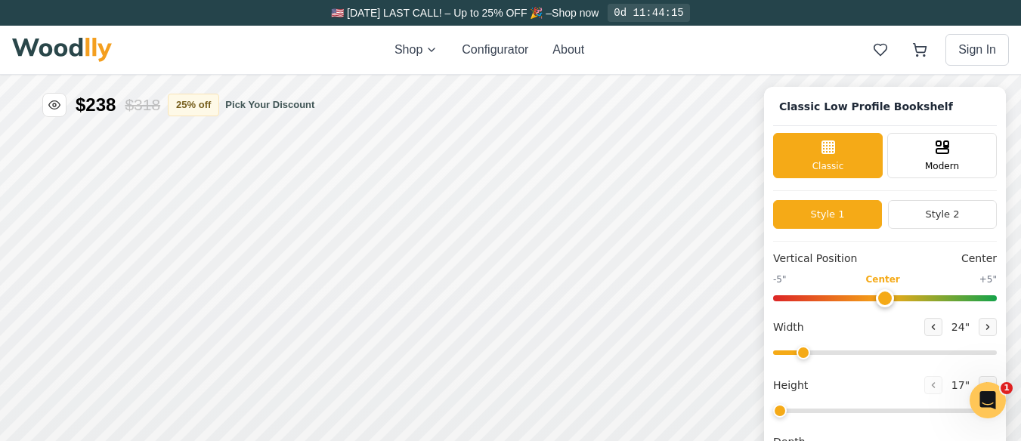
type input "54"
type input "3"
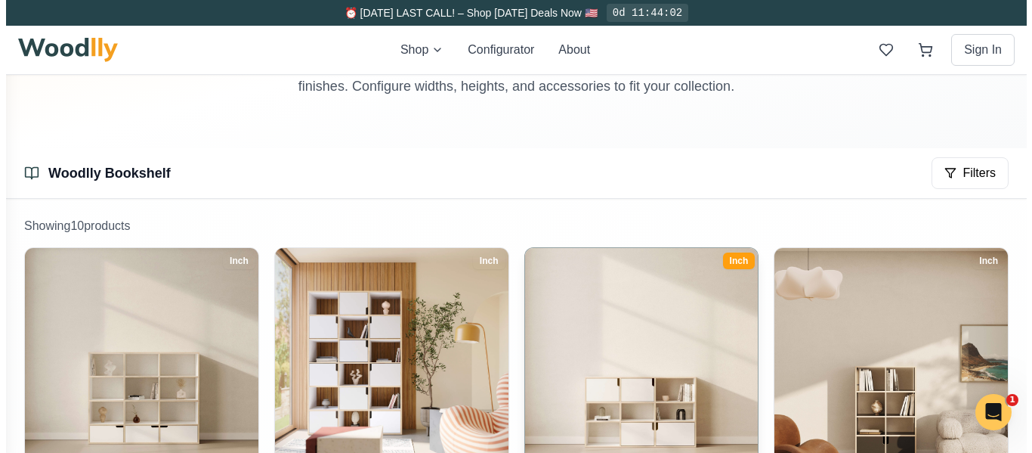
scroll to position [151, 0]
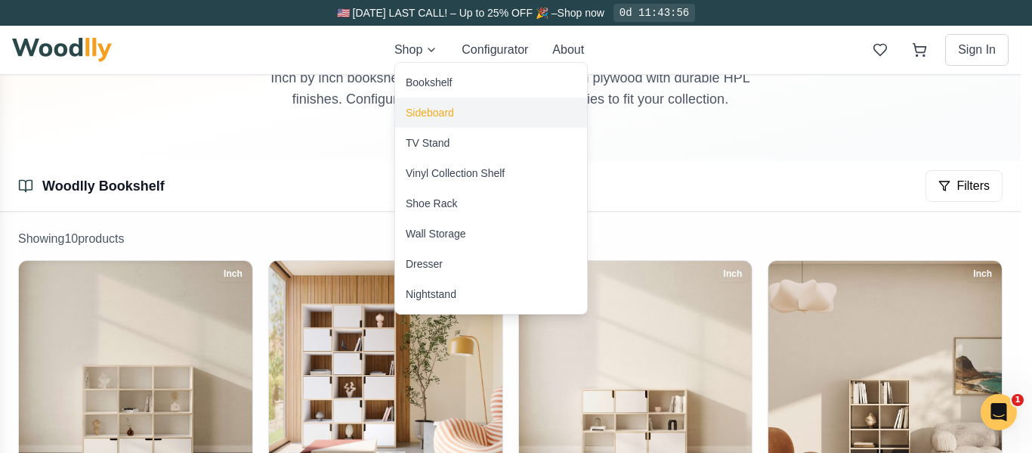
click at [435, 113] on div "Sideboard" at bounding box center [430, 112] width 48 height 15
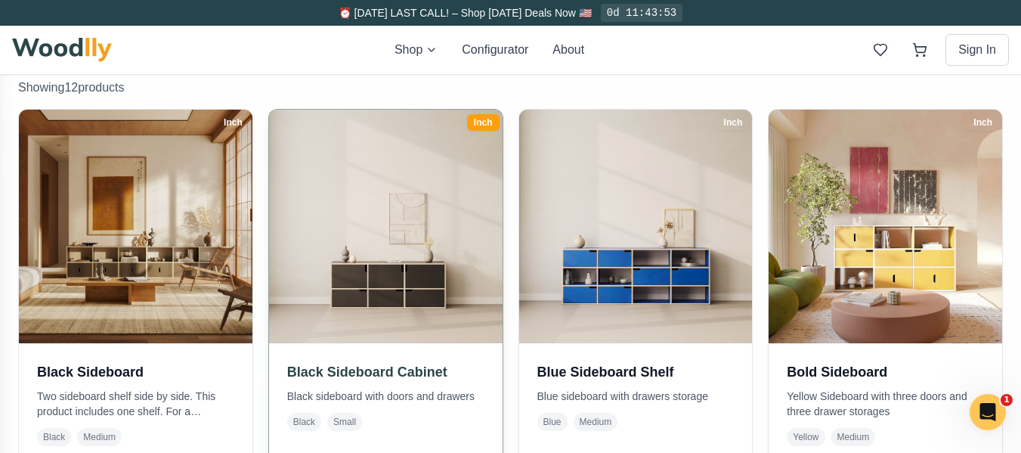
scroll to position [328, 0]
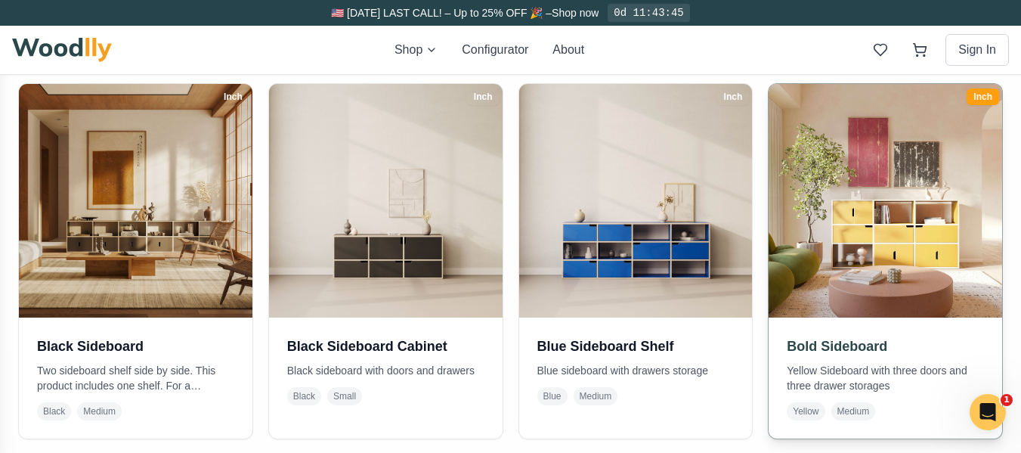
click at [928, 235] on img at bounding box center [885, 200] width 245 height 245
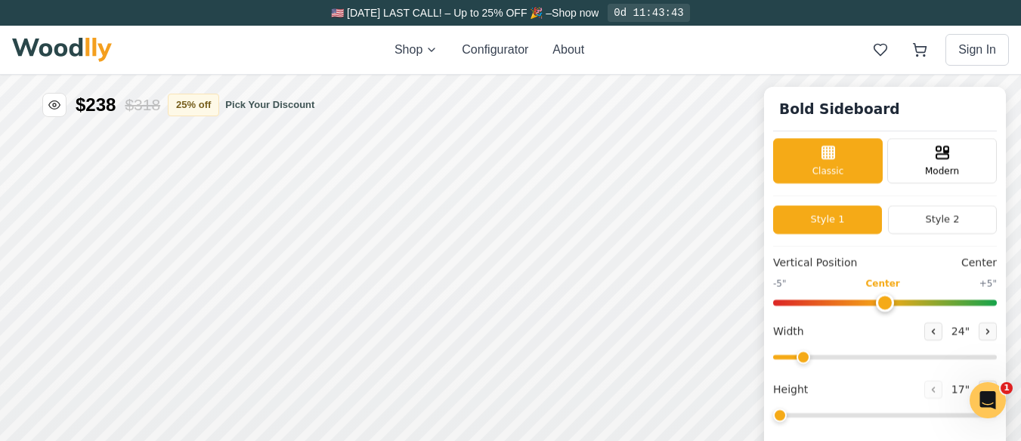
type input "63"
type input "3"
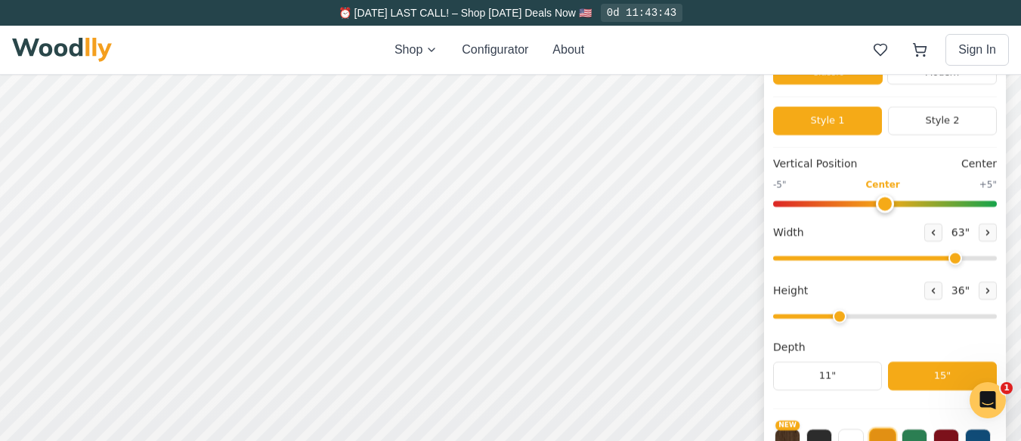
scroll to position [76, 0]
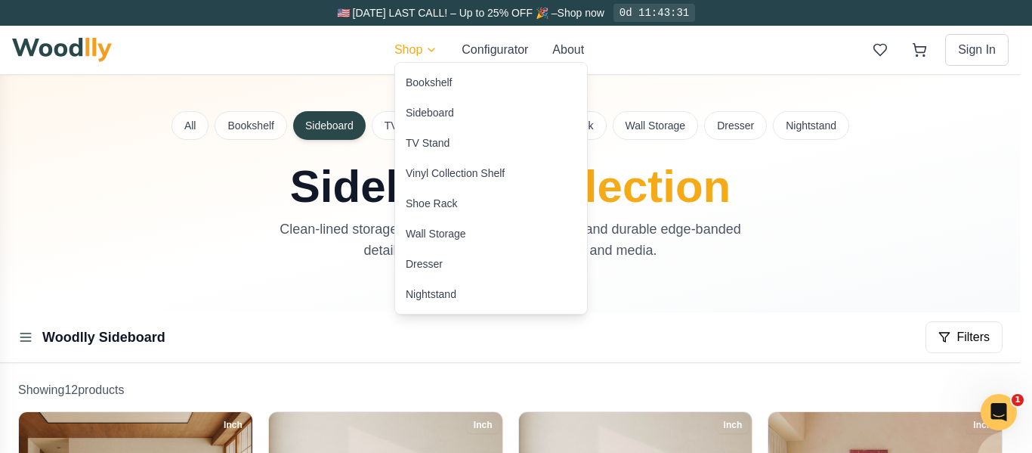
click at [446, 203] on div "Shoe Rack" at bounding box center [431, 203] width 51 height 15
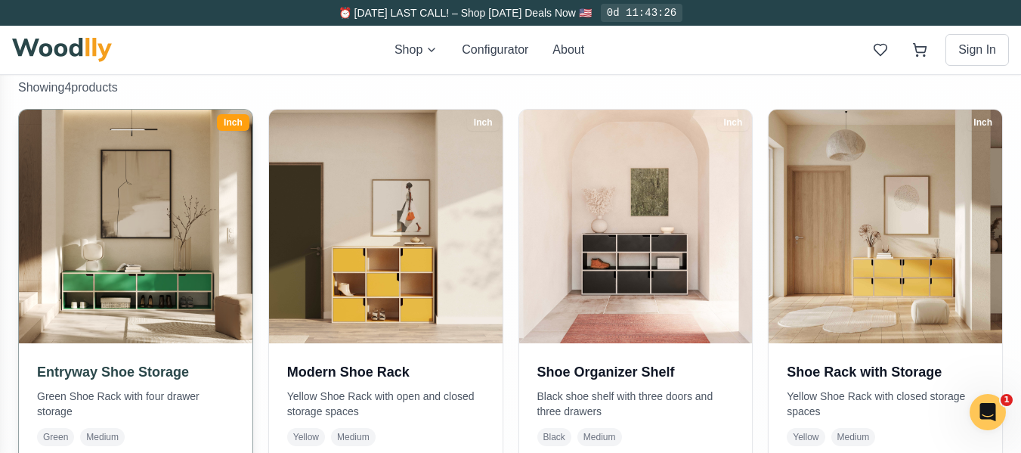
scroll to position [328, 0]
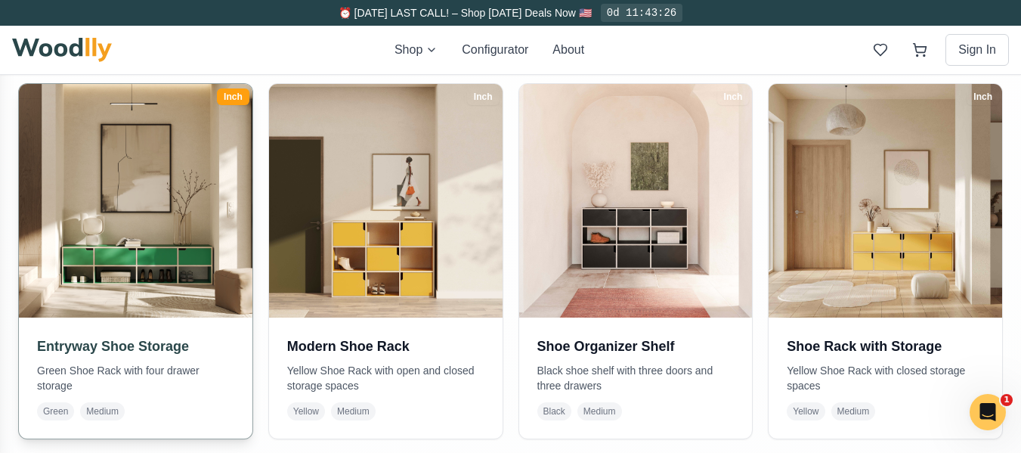
click at [124, 258] on img at bounding box center [135, 200] width 245 height 245
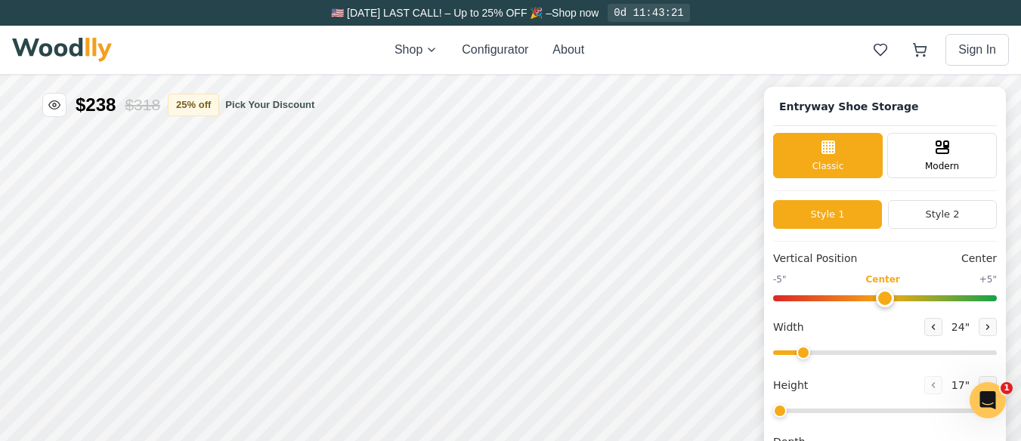
type input "67"
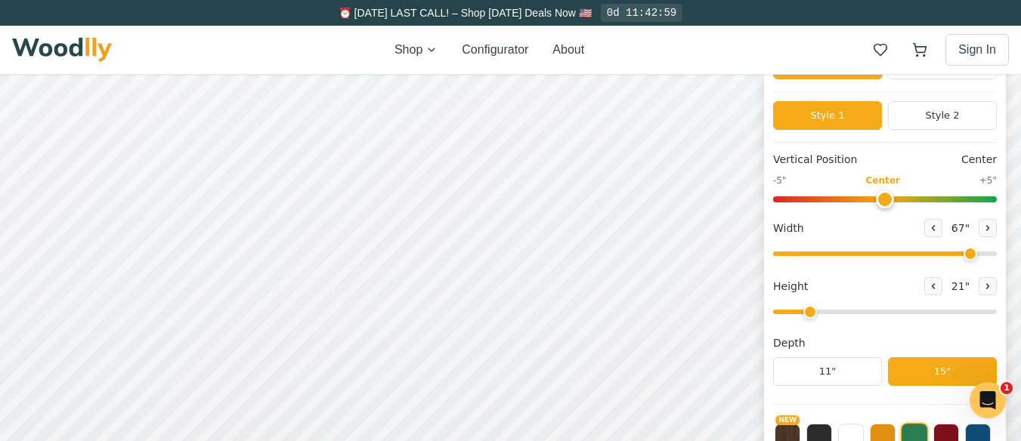
scroll to position [76, 0]
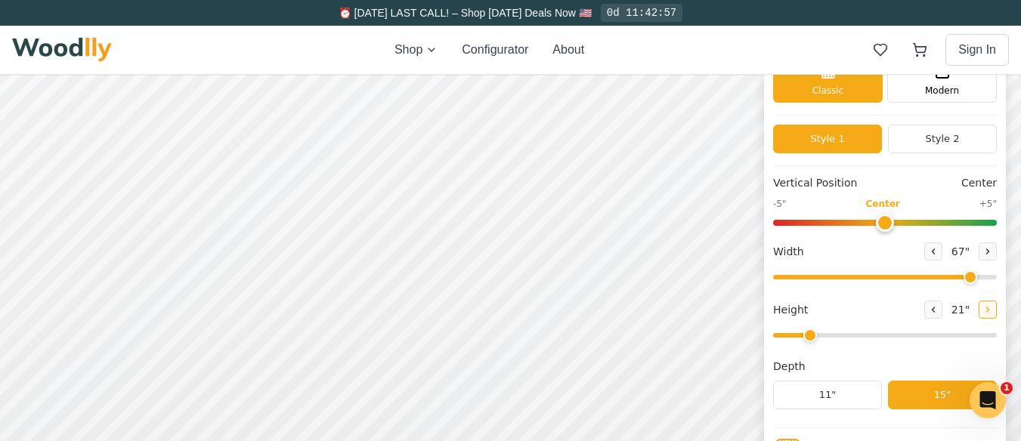
click at [989, 308] on icon at bounding box center [988, 310] width 2 height 5
click at [936, 308] on icon at bounding box center [933, 309] width 9 height 9
type input "2"
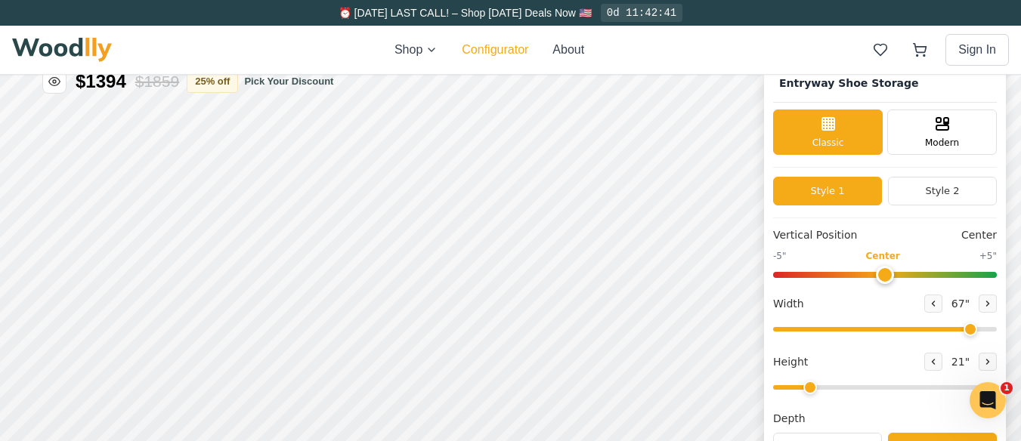
scroll to position [0, 0]
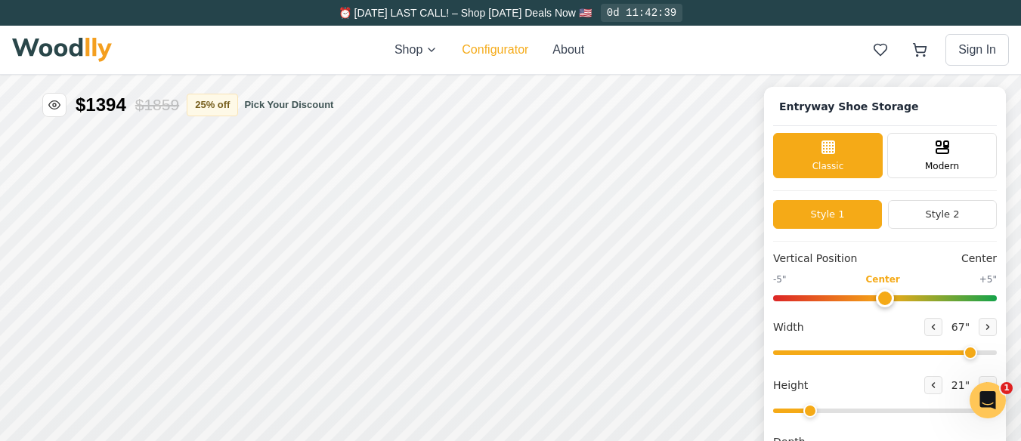
click at [497, 48] on button "Configurator" at bounding box center [495, 50] width 67 height 18
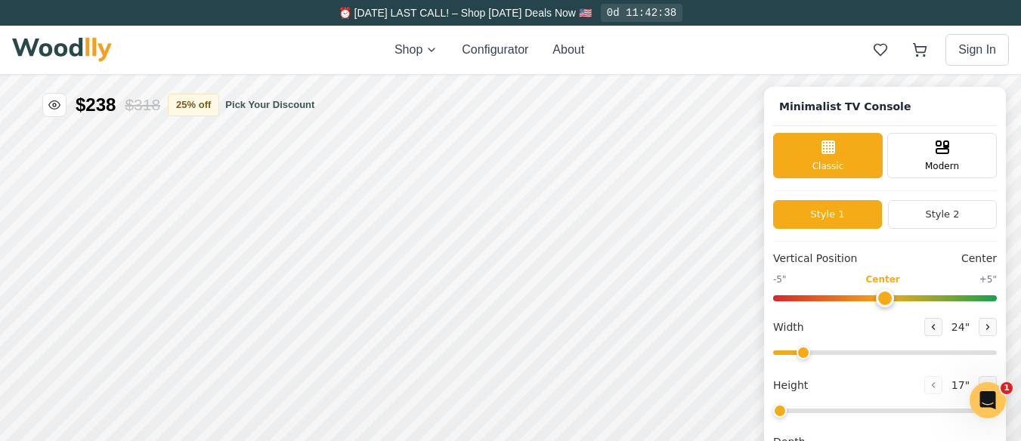
type input "63"
type input "2"
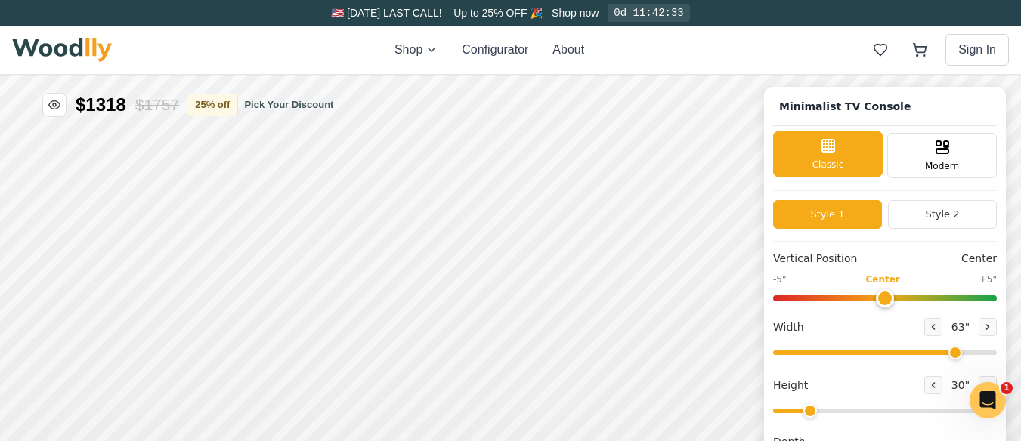
scroll to position [76, 0]
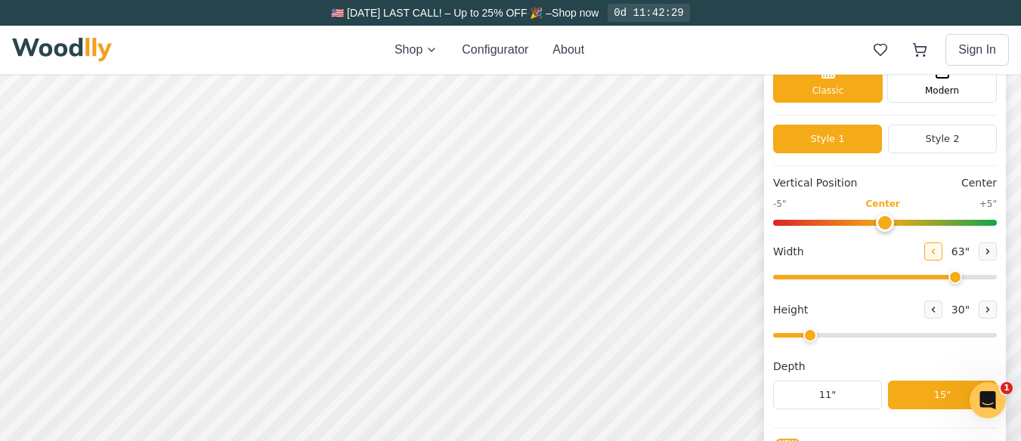
click at [936, 248] on icon at bounding box center [933, 251] width 9 height 9
type input "60"
click at [238, 266] on div "12"" at bounding box center [242, 272] width 17 height 17
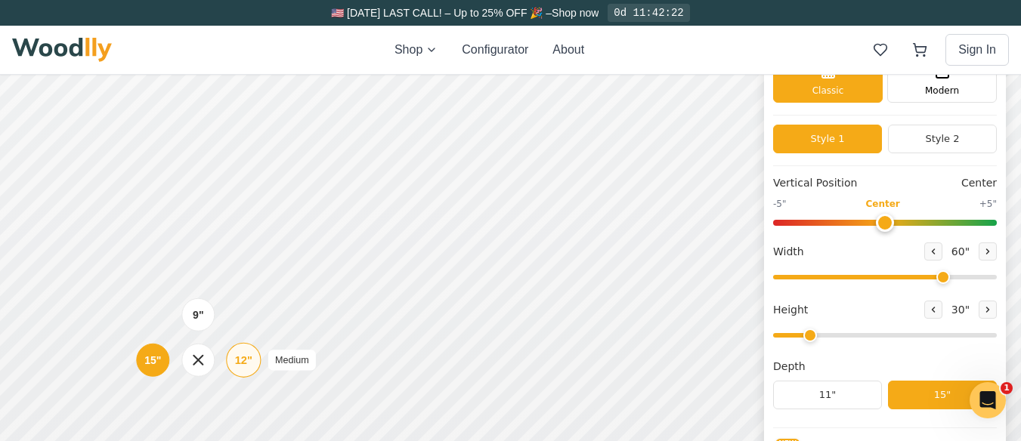
click at [237, 352] on div "12"" at bounding box center [243, 360] width 17 height 17
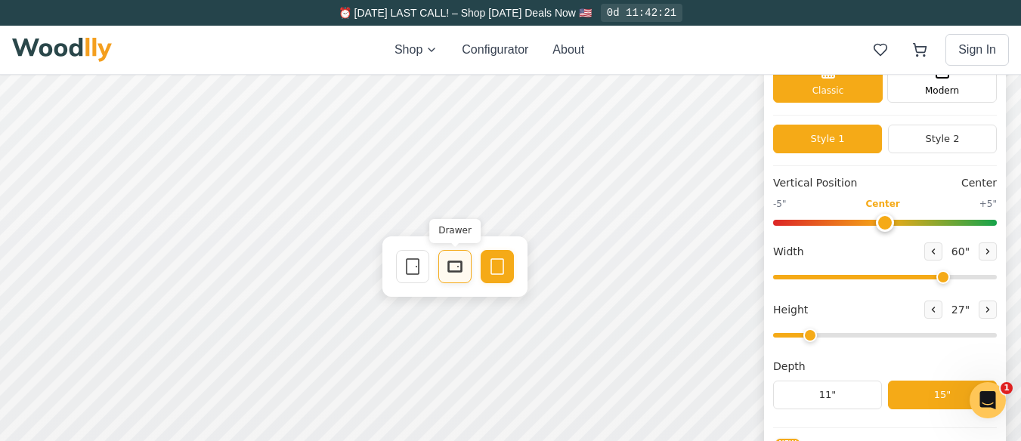
click at [452, 271] on icon at bounding box center [455, 267] width 18 height 18
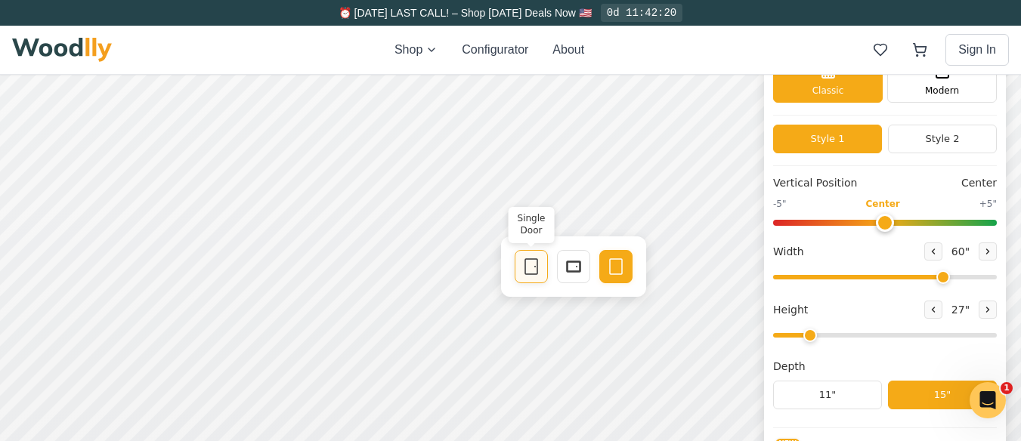
click at [532, 264] on icon at bounding box center [531, 267] width 18 height 18
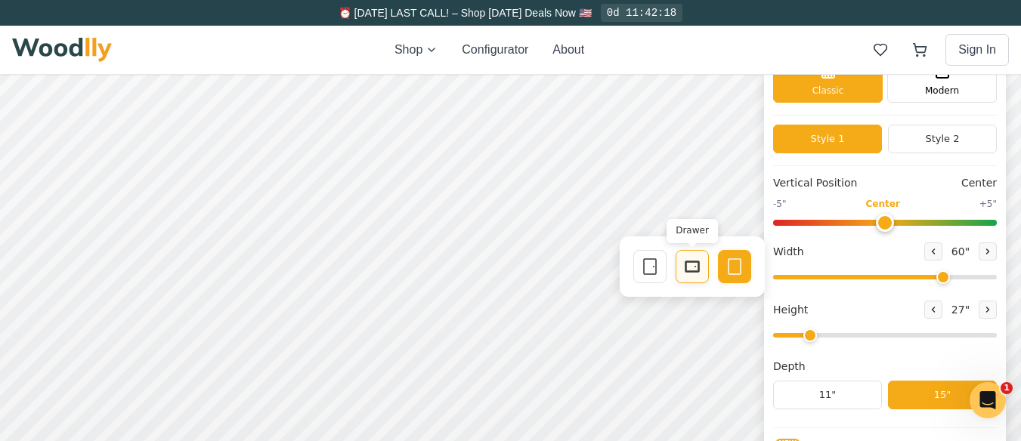
click at [696, 263] on icon at bounding box center [692, 267] width 18 height 18
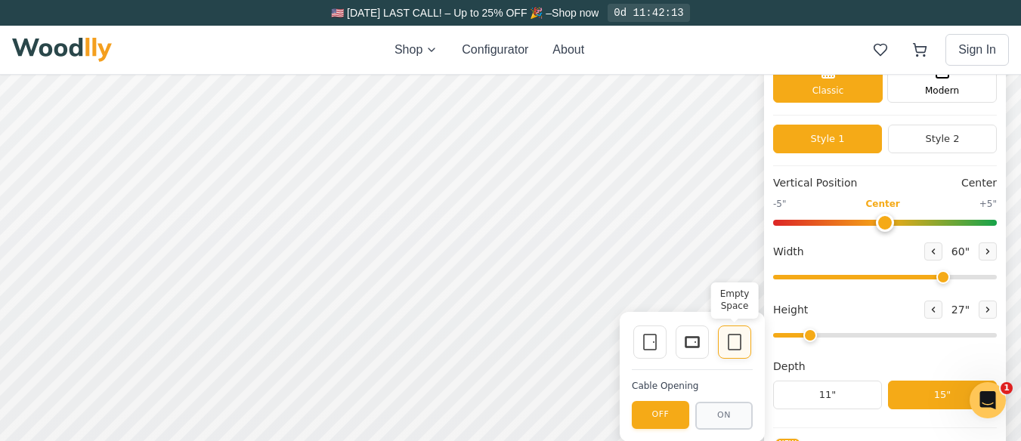
click at [732, 342] on icon at bounding box center [734, 342] width 18 height 18
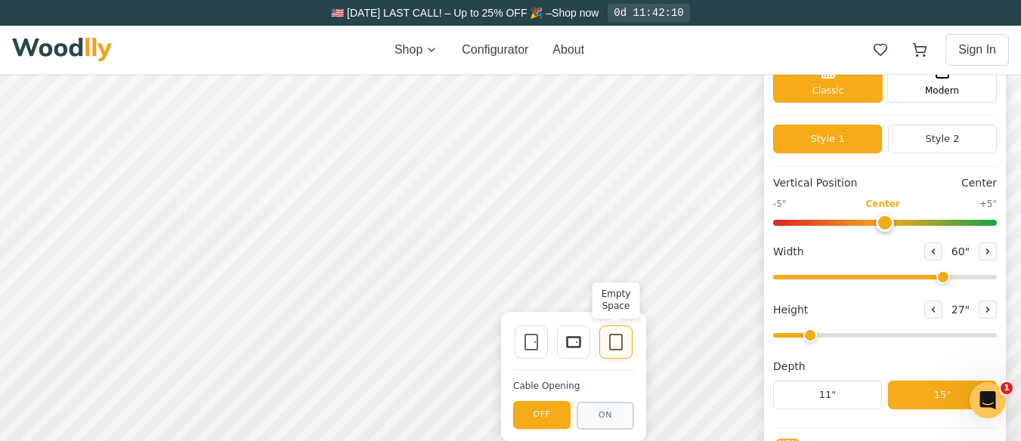
click at [614, 335] on rect at bounding box center [616, 342] width 12 height 15
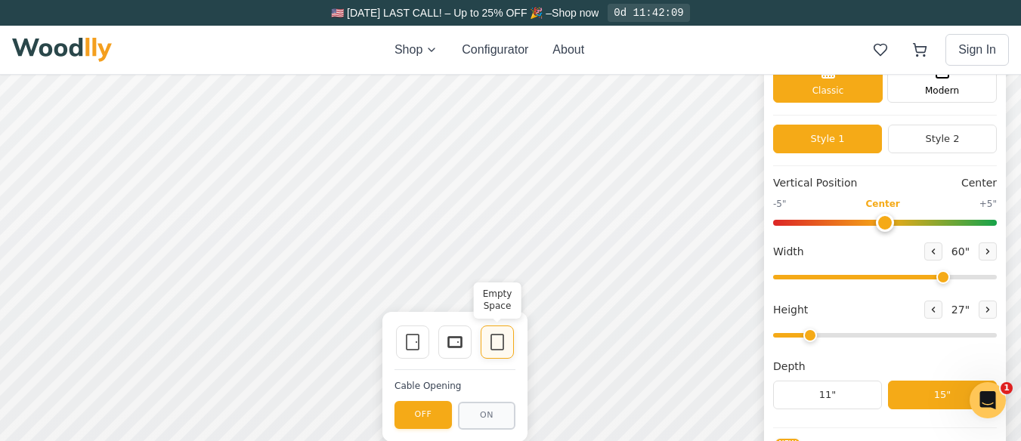
click at [503, 339] on div "Single Door Drawer Empty Space Cable Opening OFF ON" at bounding box center [454, 377] width 145 height 130
click at [496, 342] on icon at bounding box center [497, 342] width 18 height 18
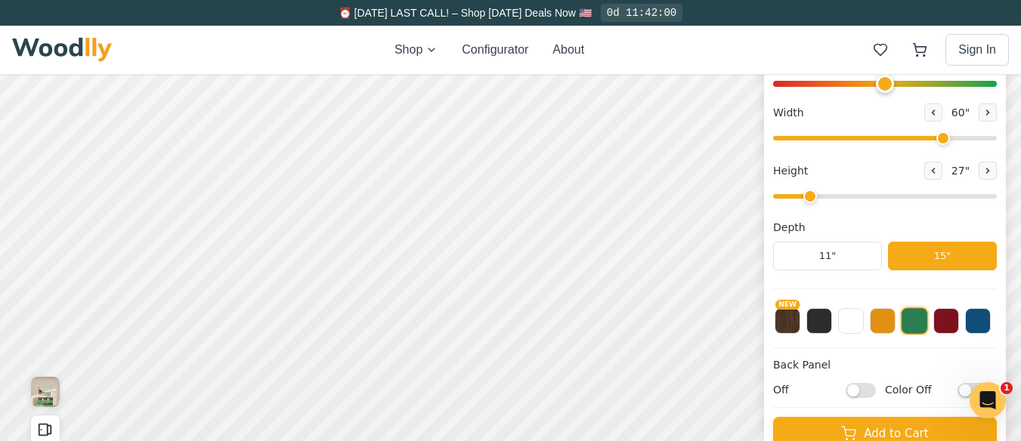
scroll to position [302, 0]
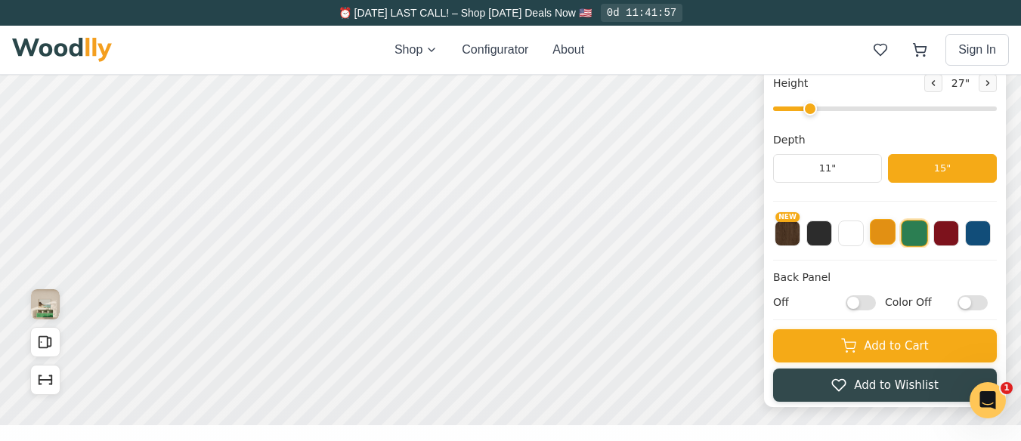
click at [891, 234] on button at bounding box center [883, 232] width 26 height 26
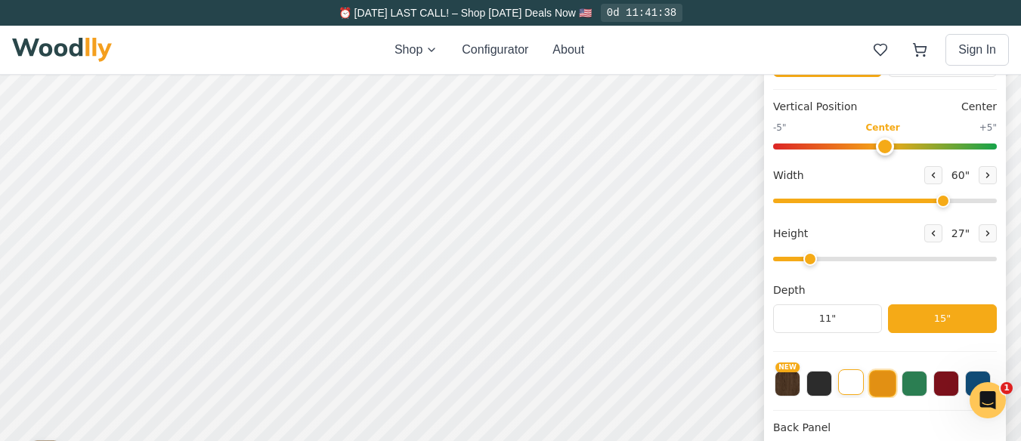
scroll to position [0, 0]
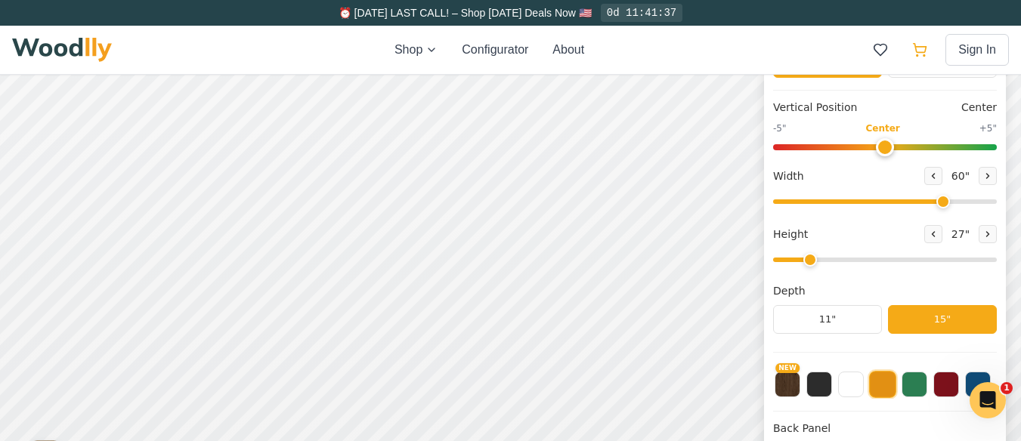
click at [918, 56] on circle at bounding box center [918, 56] width 2 height 2
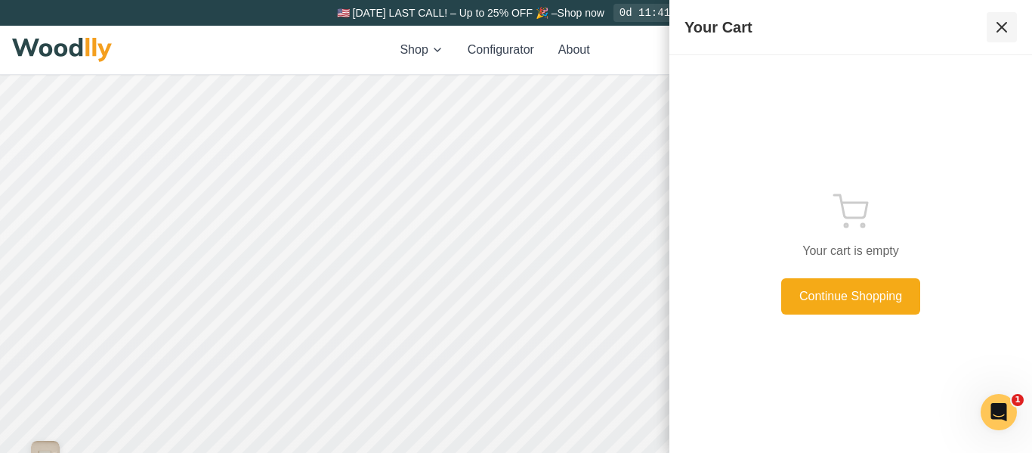
click at [1006, 21] on icon at bounding box center [1002, 27] width 18 height 18
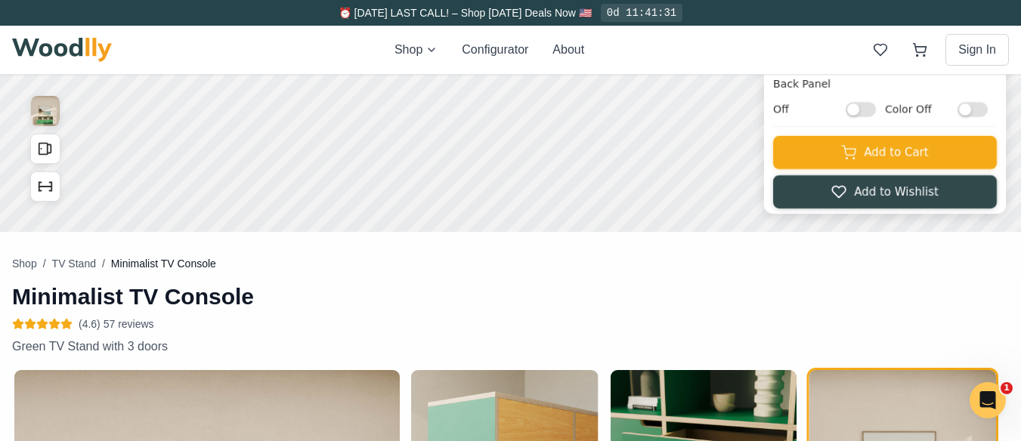
scroll to position [529, 0]
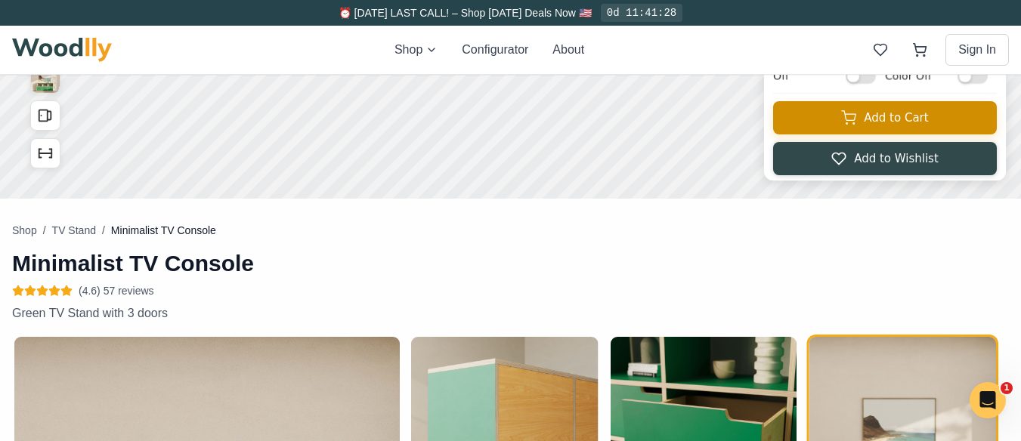
click at [911, 116] on button "Add to Cart" at bounding box center [885, 117] width 224 height 33
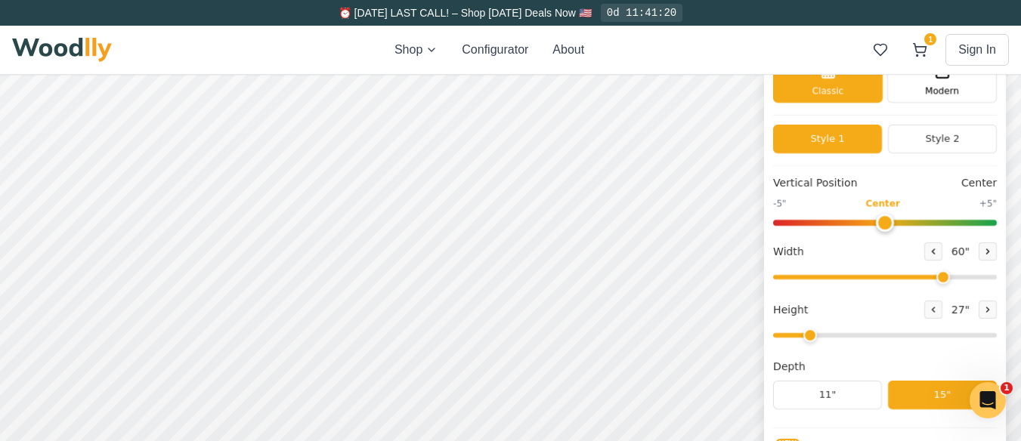
scroll to position [151, 0]
